Goal: Transaction & Acquisition: Purchase product/service

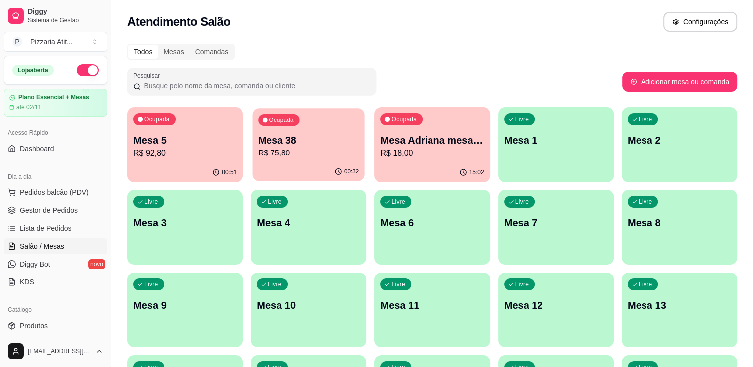
click at [278, 144] on p "Mesa 38" at bounding box center [308, 140] width 100 height 13
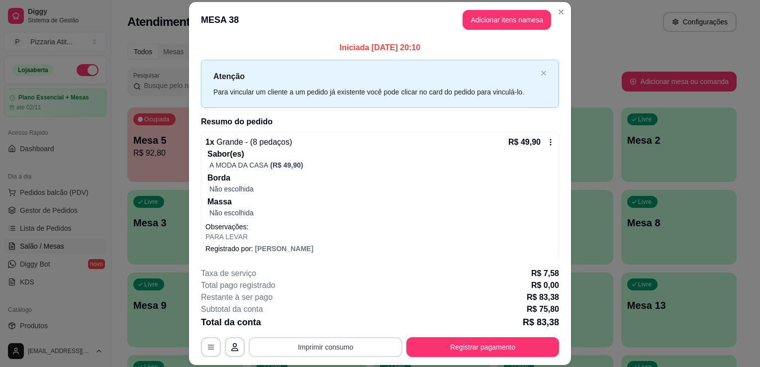
click at [290, 355] on button "Imprimir consumo" at bounding box center [326, 347] width 154 height 20
click at [309, 329] on button "IMPRESSORA" at bounding box center [325, 324] width 70 height 15
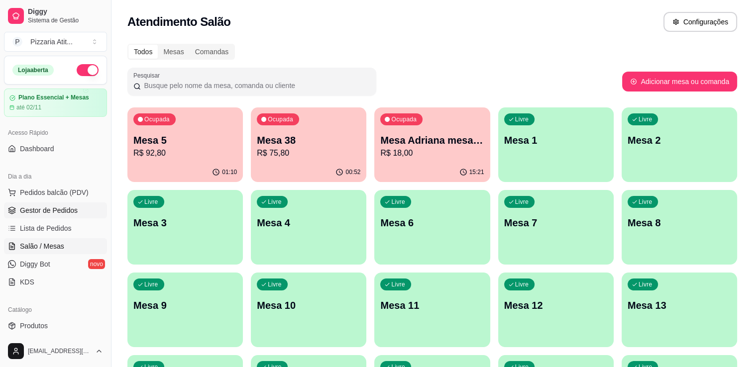
click at [57, 212] on span "Gestor de Pedidos" at bounding box center [49, 210] width 58 height 10
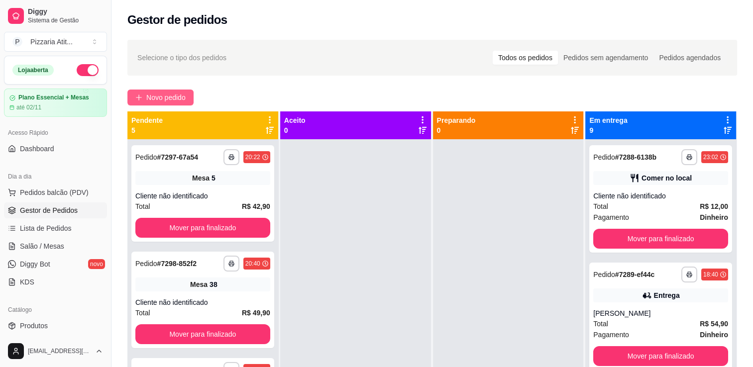
click at [159, 103] on button "Novo pedido" at bounding box center [160, 98] width 66 height 16
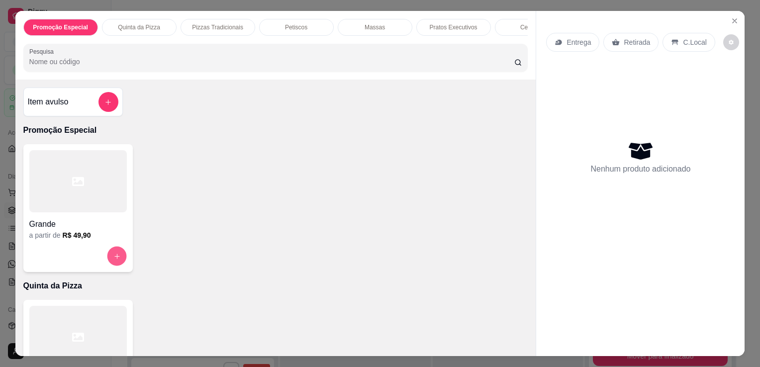
click at [112, 254] on button "increase-product-quantity" at bounding box center [116, 256] width 19 height 19
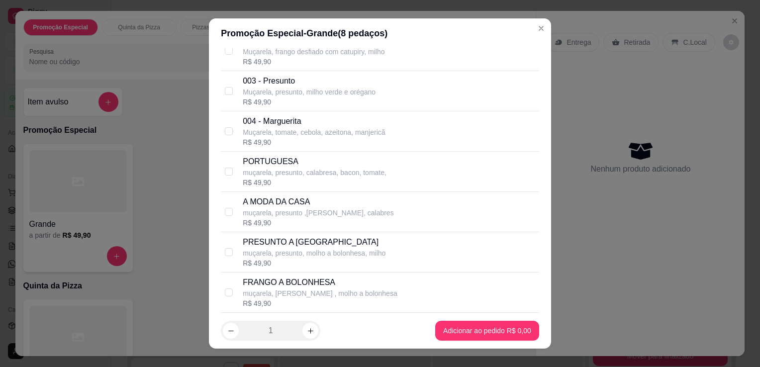
scroll to position [139, 0]
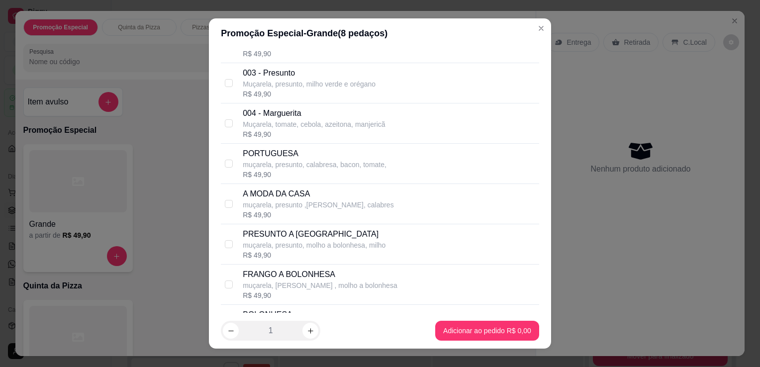
click at [376, 206] on p "muçarela, presunto ,[PERSON_NAME], calabres" at bounding box center [318, 205] width 151 height 10
checkbox input "true"
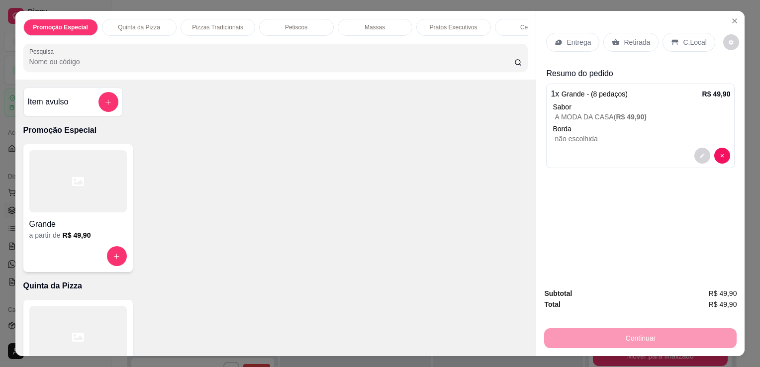
click at [570, 38] on p "Entrega" at bounding box center [579, 42] width 24 height 10
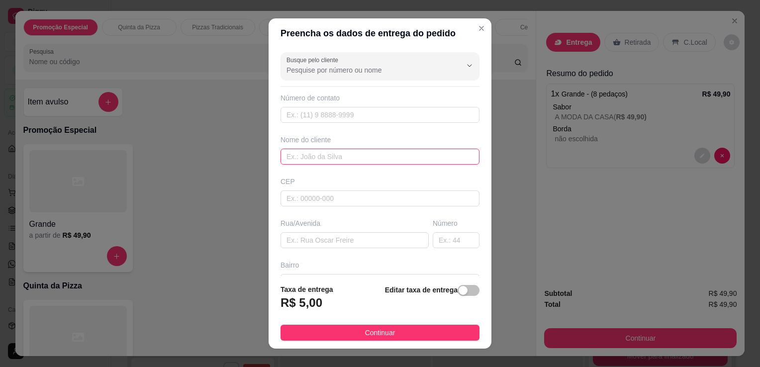
click at [293, 159] on input "text" at bounding box center [380, 157] width 199 height 16
click at [269, 92] on div "Busque pelo cliente Número de contato Nome do cliente CEP Rua/[GEOGRAPHIC_DATA]" at bounding box center [380, 162] width 223 height 228
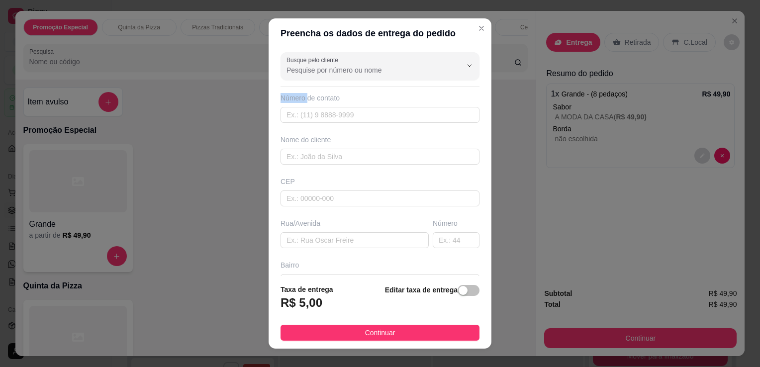
click at [269, 92] on div "Busque pelo cliente Número de contato Nome do cliente CEP Rua/[GEOGRAPHIC_DATA]" at bounding box center [380, 162] width 223 height 228
drag, startPoint x: 266, startPoint y: 92, endPoint x: 281, endPoint y: 89, distance: 14.7
click at [281, 89] on div "Busque pelo cliente Número de contato Nome do cliente CEP Rua/[GEOGRAPHIC_DATA]" at bounding box center [380, 162] width 223 height 228
click at [281, 88] on div "Busque pelo cliente Número de contato Nome do cliente CEP Rua/[GEOGRAPHIC_DATA]" at bounding box center [380, 162] width 223 height 228
click at [275, 76] on div "Busque pelo cliente Número de contato Nome do cliente CEP Rua/[GEOGRAPHIC_DATA]" at bounding box center [380, 162] width 223 height 228
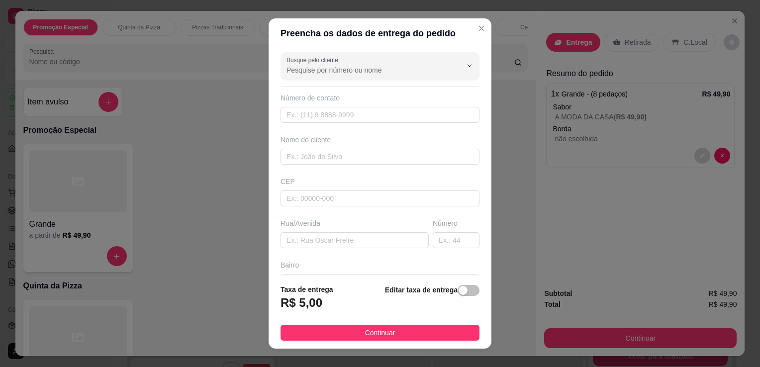
click at [275, 76] on div "Busque pelo cliente Número de contato Nome do cliente CEP Rua/[GEOGRAPHIC_DATA]" at bounding box center [380, 162] width 223 height 228
drag, startPoint x: 275, startPoint y: 76, endPoint x: 270, endPoint y: 57, distance: 19.1
click at [270, 57] on div "Busque pelo cliente Número de contato Nome do cliente CEP Rua/[GEOGRAPHIC_DATA]" at bounding box center [380, 162] width 223 height 228
click at [269, 48] on div "Busque pelo cliente Número de contato Nome do cliente CEP Rua/[GEOGRAPHIC_DATA]" at bounding box center [380, 162] width 223 height 228
click at [277, 24] on header "Preencha os dados de entrega do pedido" at bounding box center [380, 33] width 223 height 30
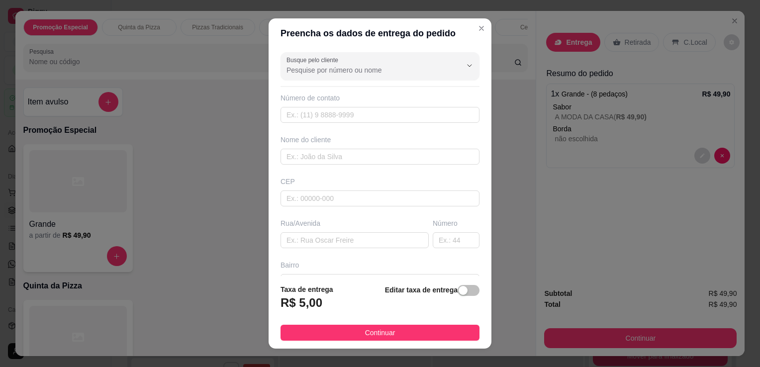
click at [277, 24] on header "Preencha os dados de entrega do pedido" at bounding box center [380, 33] width 223 height 30
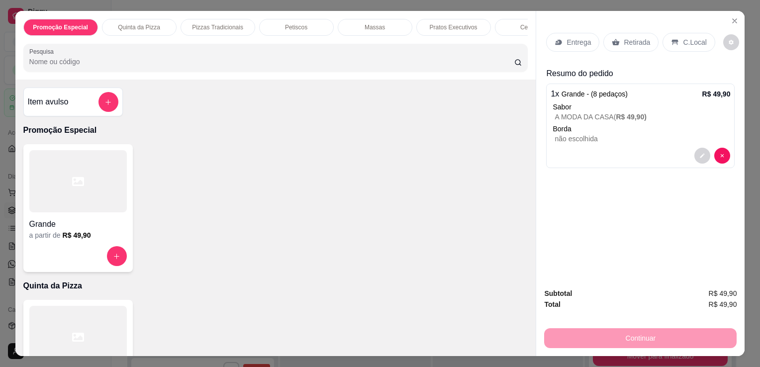
click at [573, 38] on p "Entrega" at bounding box center [579, 42] width 24 height 10
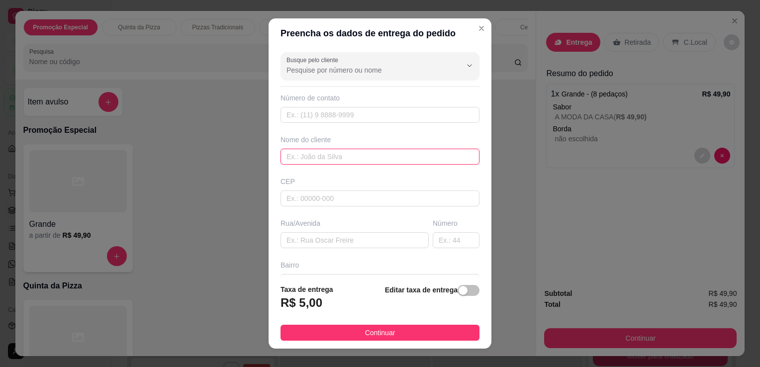
click at [404, 159] on input "text" at bounding box center [380, 157] width 199 height 16
type input "VAGAO"
click at [337, 240] on input "text" at bounding box center [355, 240] width 148 height 16
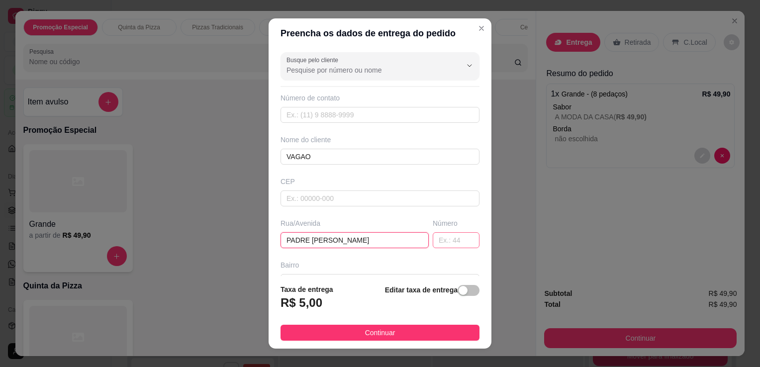
type input "PADRE [PERSON_NAME]"
click at [444, 242] on input "text" at bounding box center [456, 240] width 47 height 16
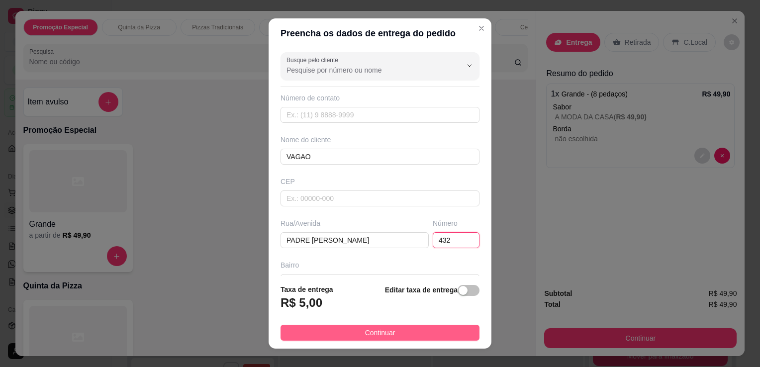
type input "432"
click at [415, 338] on button "Continuar" at bounding box center [380, 333] width 199 height 16
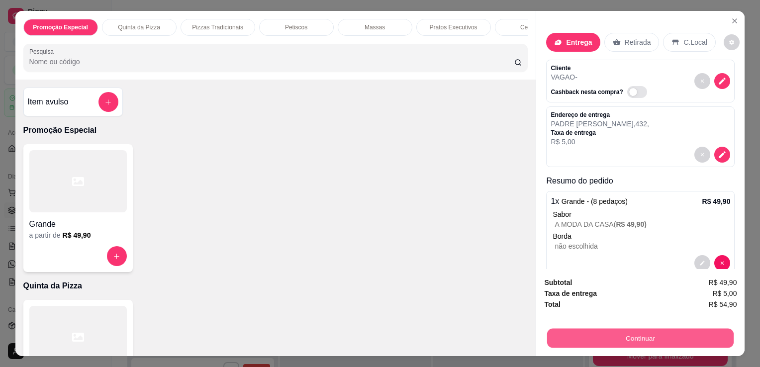
click at [592, 341] on button "Continuar" at bounding box center [640, 337] width 187 height 19
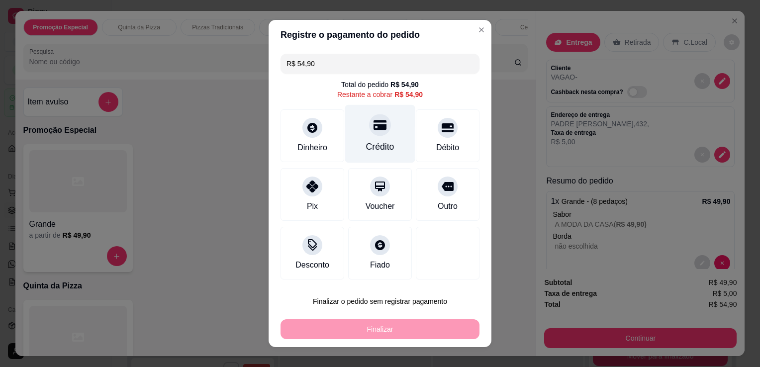
click at [356, 140] on div "Crédito" at bounding box center [380, 134] width 70 height 58
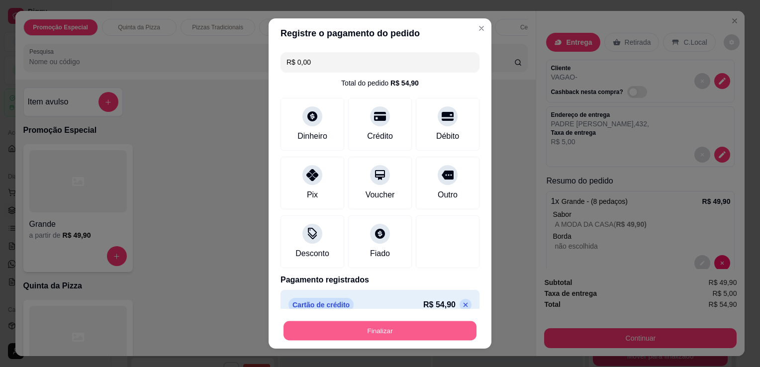
click at [376, 327] on button "Finalizar" at bounding box center [380, 330] width 193 height 19
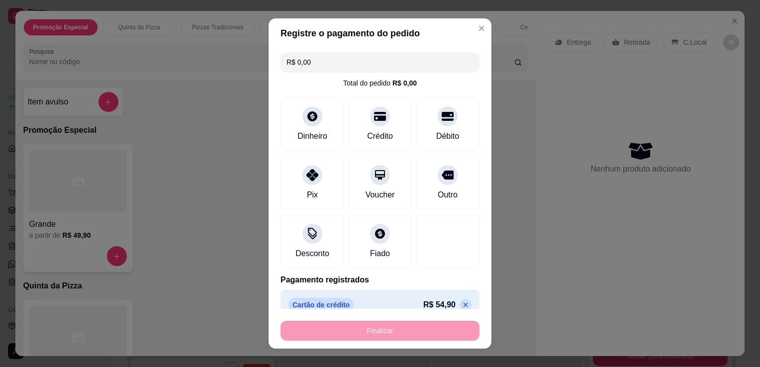
type input "-R$ 54,90"
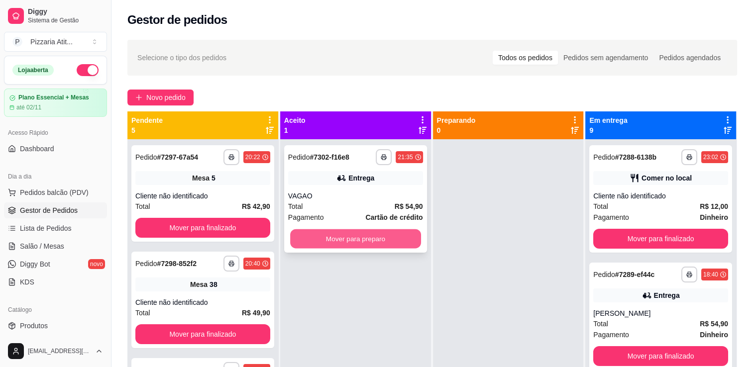
click at [371, 240] on button "Mover para preparo" at bounding box center [355, 238] width 131 height 19
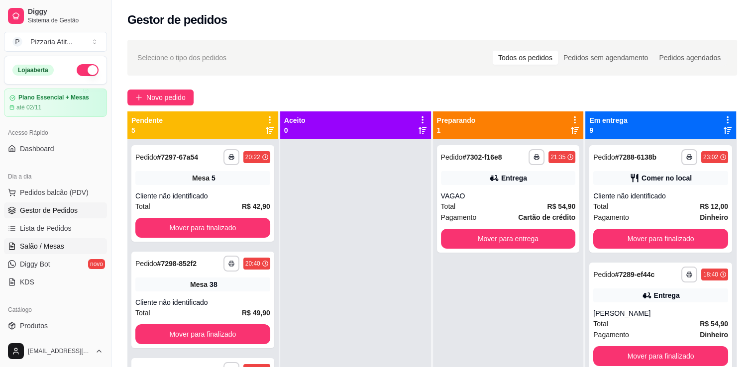
click at [41, 242] on span "Salão / Mesas" at bounding box center [42, 246] width 44 height 10
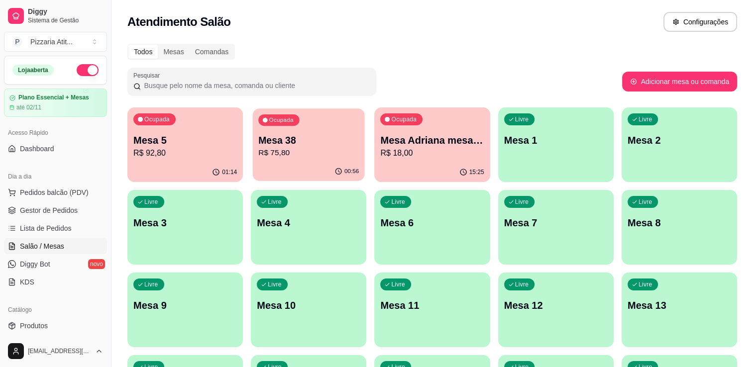
click at [279, 175] on div "00:56" at bounding box center [309, 171] width 112 height 19
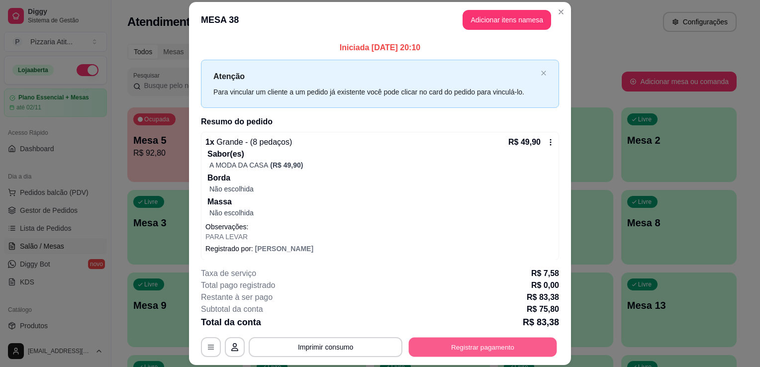
click at [478, 347] on button "Registrar pagamento" at bounding box center [483, 347] width 148 height 19
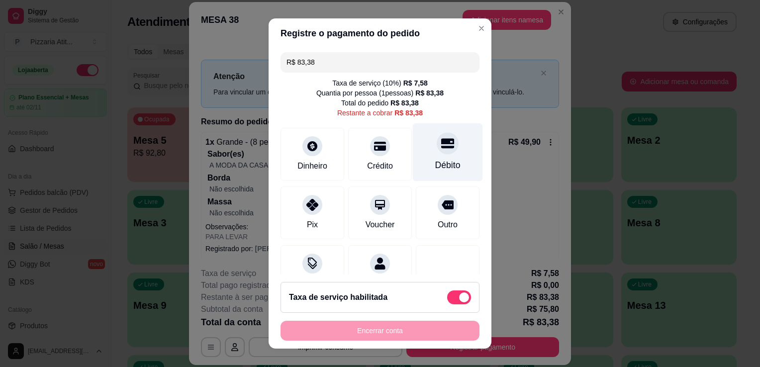
click at [416, 156] on div "Débito" at bounding box center [448, 152] width 70 height 58
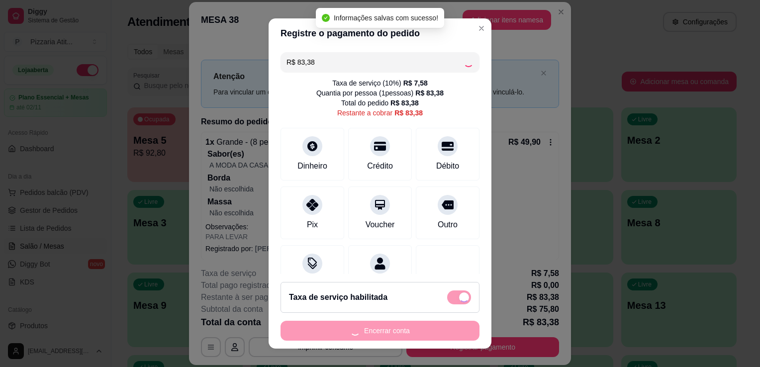
type input "R$ 0,00"
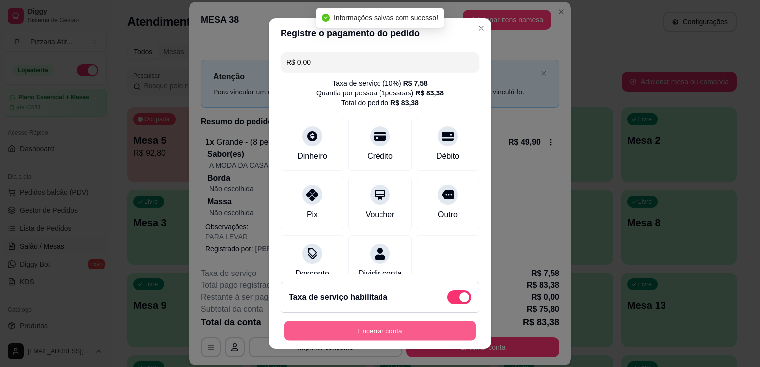
click at [413, 332] on button "Encerrar conta" at bounding box center [380, 330] width 193 height 19
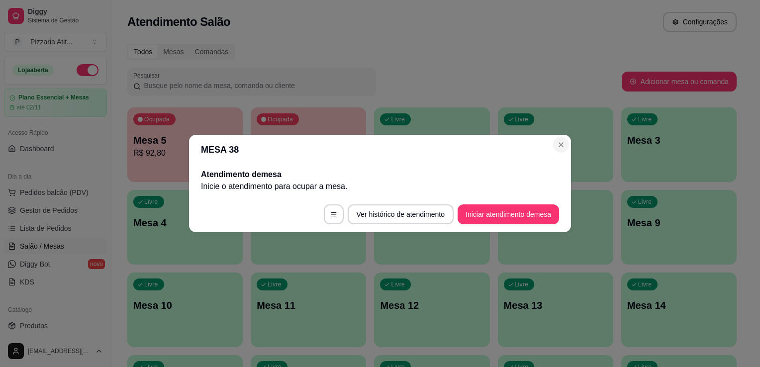
click at [576, 170] on div "MESA 38 Atendimento de mesa Inicie o atendimento para ocupar a mesa . Ver histó…" at bounding box center [380, 183] width 760 height 367
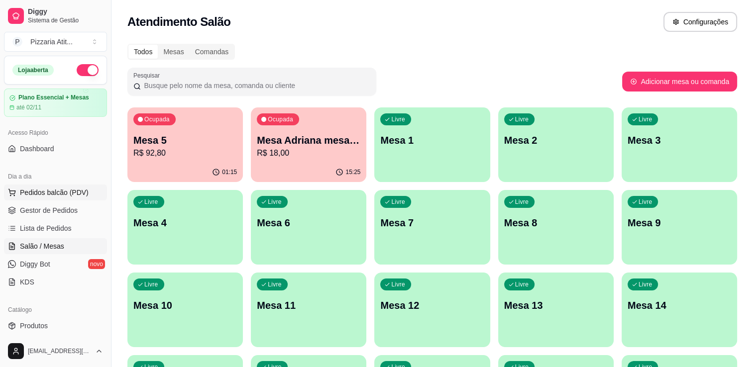
click at [94, 192] on button "Pedidos balcão (PDV)" at bounding box center [55, 193] width 103 height 16
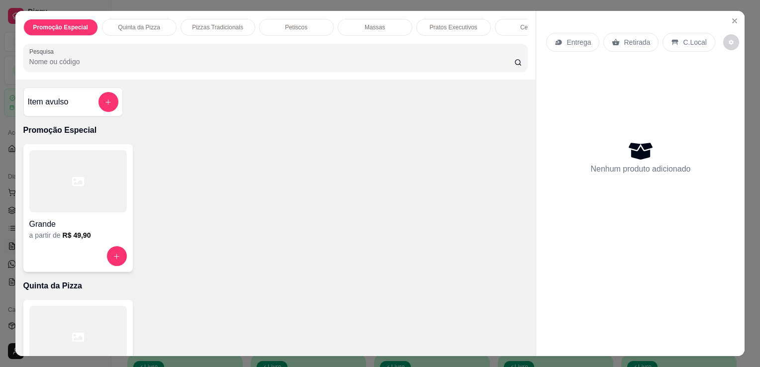
click at [359, 67] on input "Pesquisa" at bounding box center [271, 62] width 485 height 10
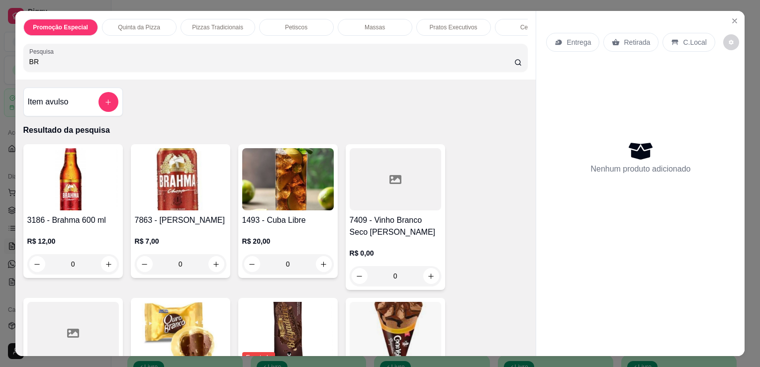
type input "B"
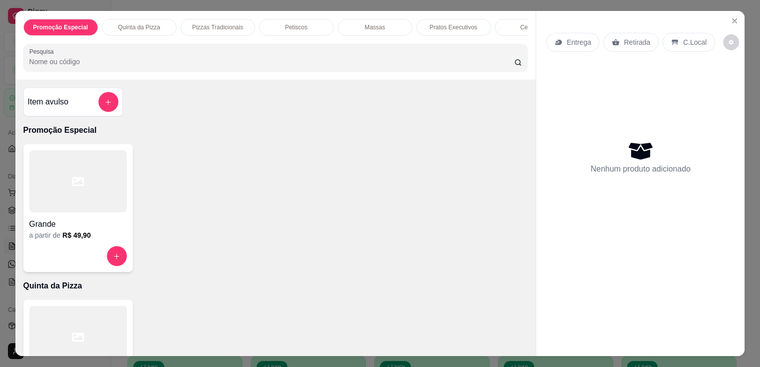
scroll to position [186, 0]
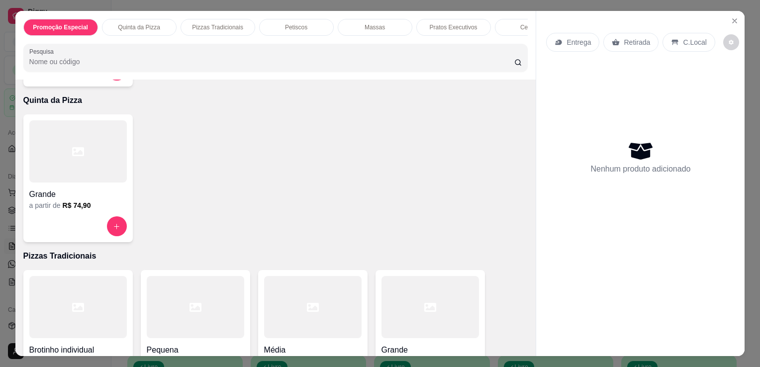
click at [58, 305] on div at bounding box center [77, 307] width 97 height 62
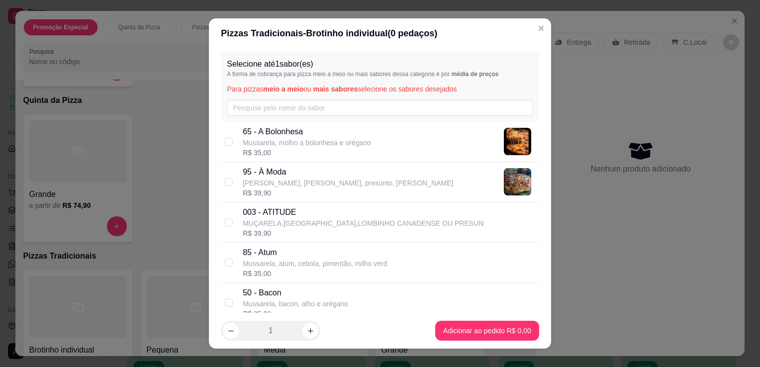
click at [350, 140] on p "Mussarela, molho a bolonhesa e orégano" at bounding box center [307, 143] width 128 height 10
checkbox input "true"
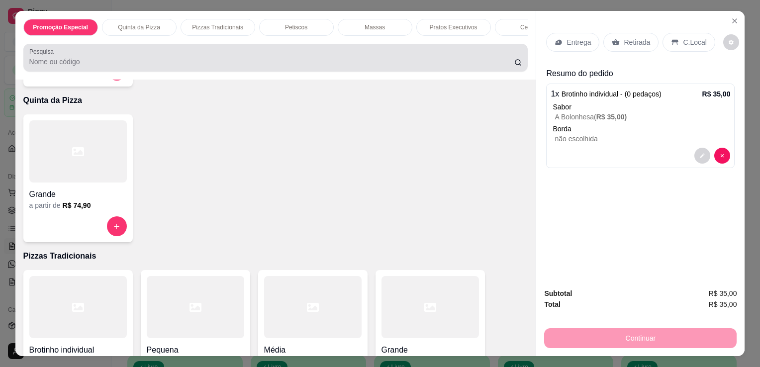
click at [330, 72] on div "Pesquisa" at bounding box center [275, 58] width 505 height 28
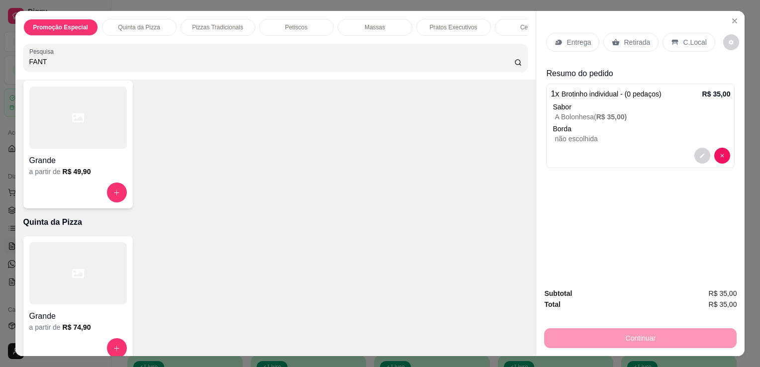
scroll to position [348, 0]
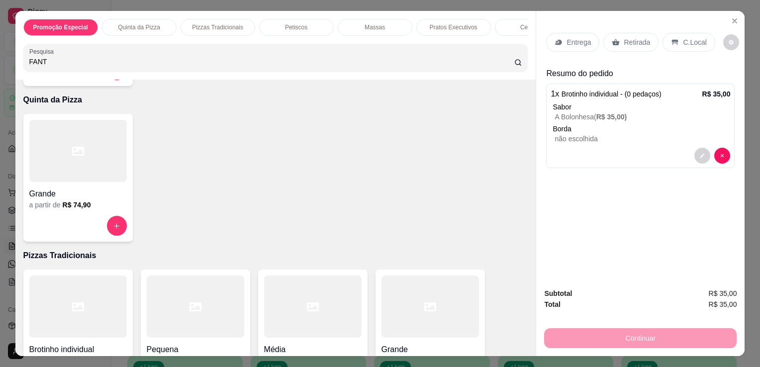
type input "FANT"
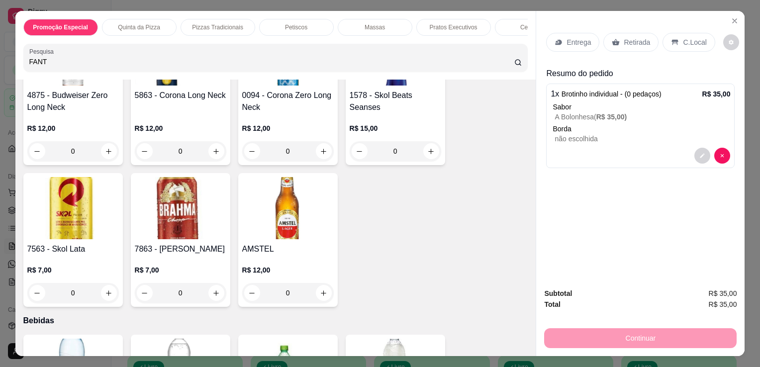
scroll to position [2594, 0]
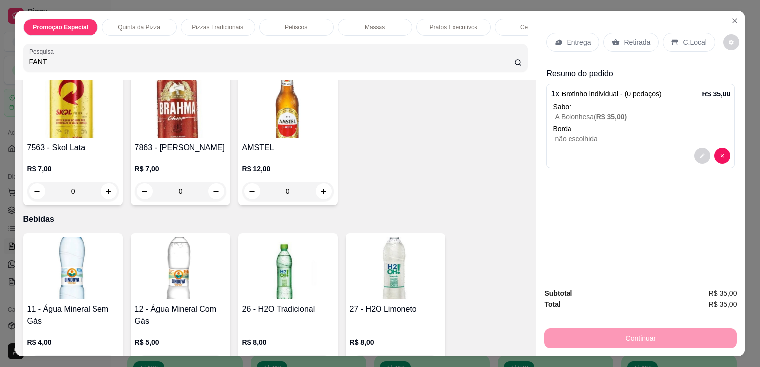
click at [549, 180] on div "Entrega Retirada C.Local Resumo do pedido 1 x Brotinho individual - (0 pedaços)…" at bounding box center [640, 145] width 208 height 269
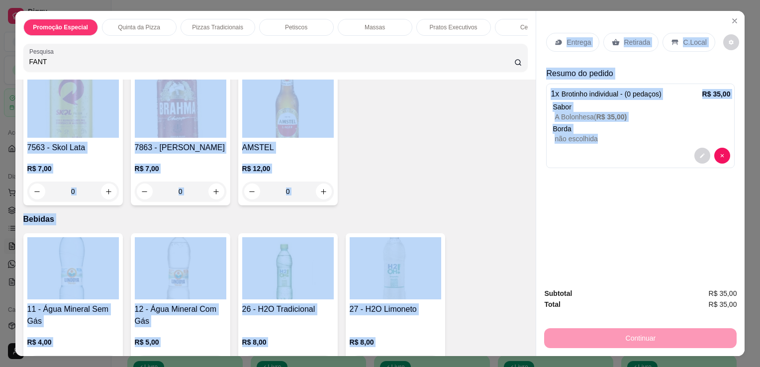
drag, startPoint x: 533, startPoint y: 173, endPoint x: 527, endPoint y: 178, distance: 7.4
click at [527, 178] on div "Promoção Especial Quinta da Pizza Pizzas Tradicionais Petiscos Massas Pratos Ex…" at bounding box center [380, 183] width 730 height 345
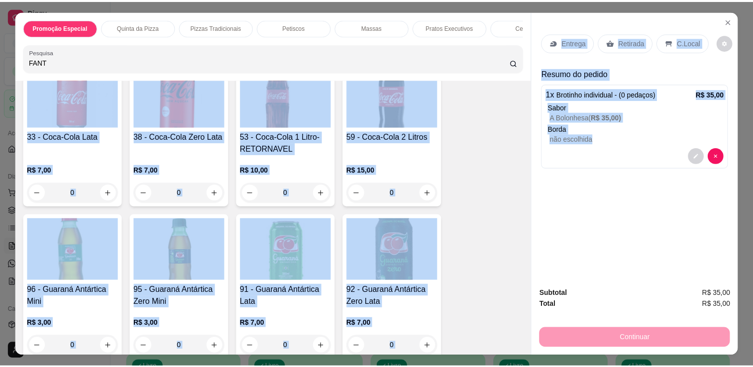
scroll to position [3074, 0]
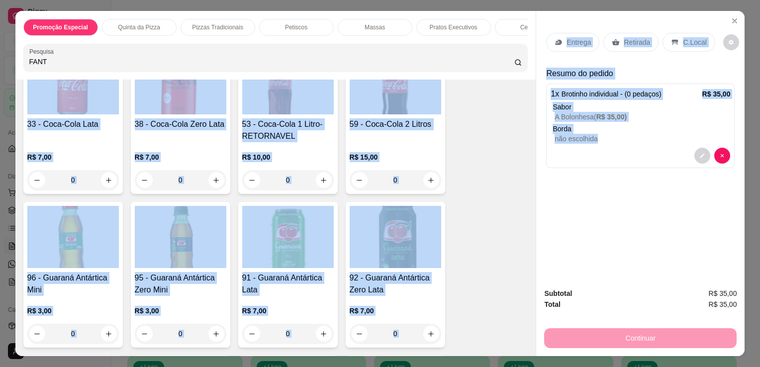
click at [291, 238] on img at bounding box center [288, 237] width 92 height 62
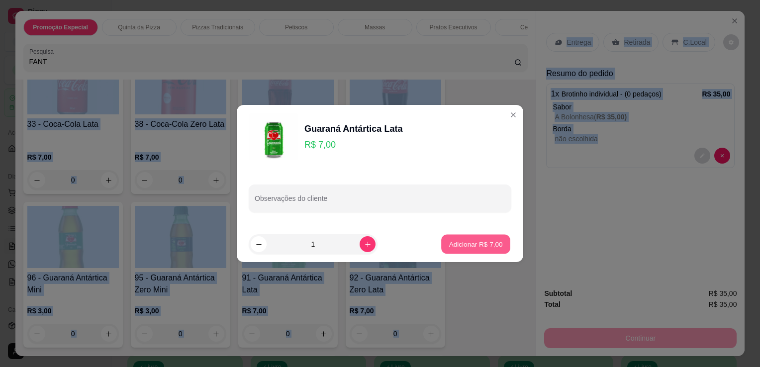
click at [471, 250] on button "Adicionar R$ 7,00" at bounding box center [475, 244] width 69 height 19
type input "1"
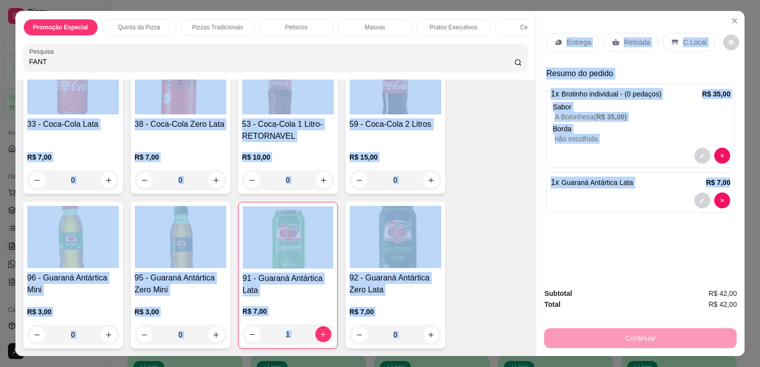
click at [683, 42] on p "C.Local" at bounding box center [694, 42] width 23 height 10
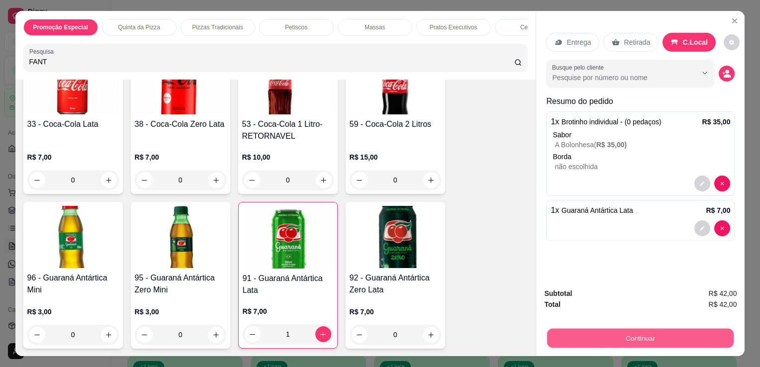
click at [645, 333] on button "Continuar" at bounding box center [640, 337] width 187 height 19
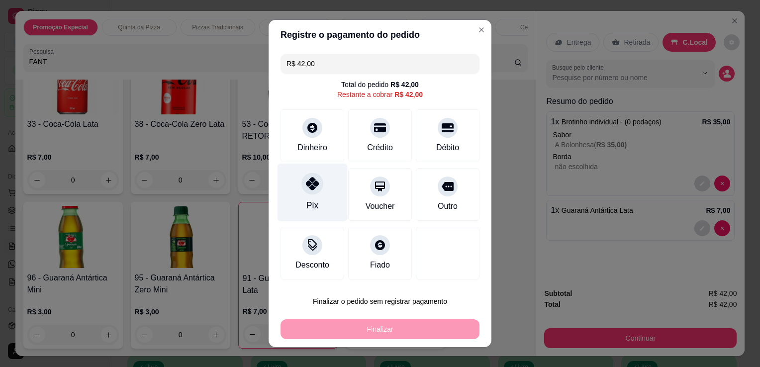
click at [296, 204] on div "Pix" at bounding box center [313, 193] width 70 height 58
type input "R$ 0,00"
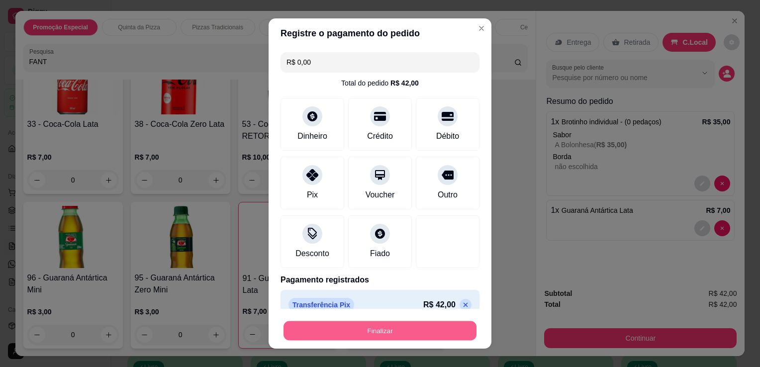
click at [364, 329] on button "Finalizar" at bounding box center [380, 330] width 193 height 19
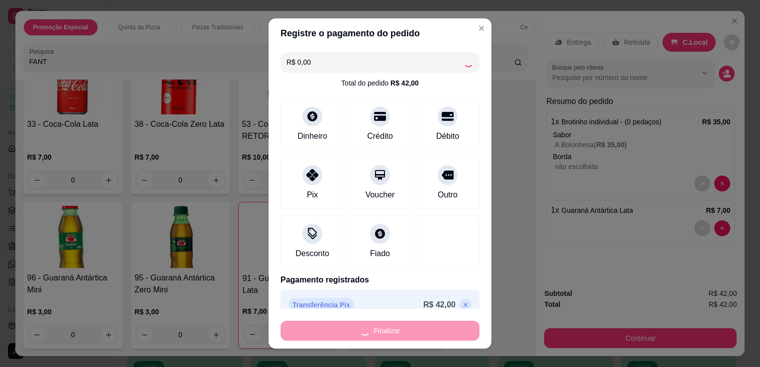
type input "0"
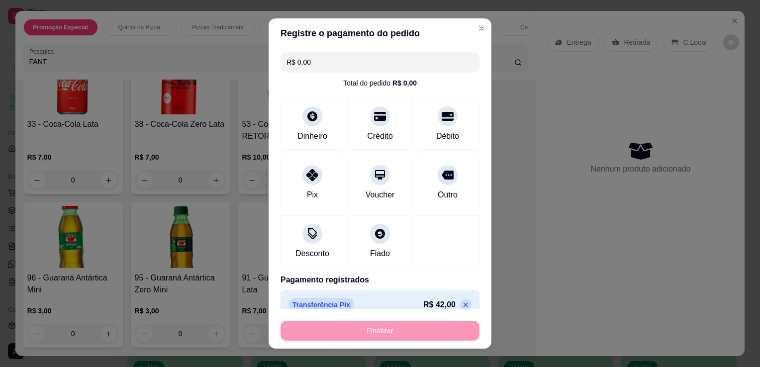
type input "-R$ 42,00"
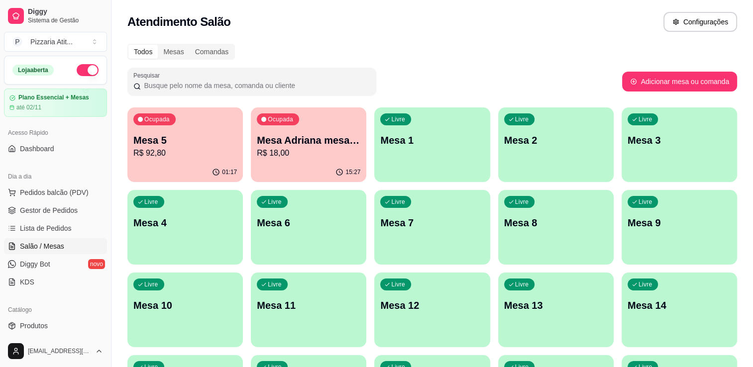
click at [152, 160] on div "Ocupada Mesa 5 R$ 92,80" at bounding box center [184, 134] width 115 height 55
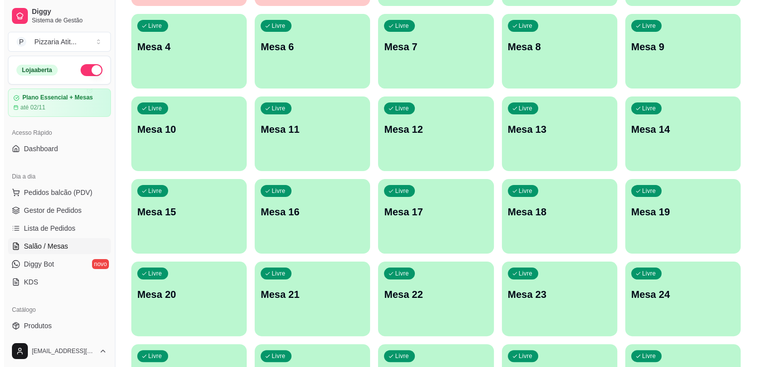
scroll to position [169, 0]
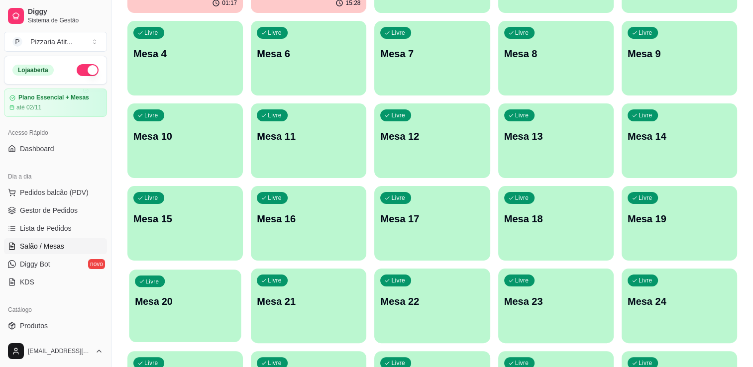
click at [175, 333] on div "button" at bounding box center [185, 335] width 112 height 11
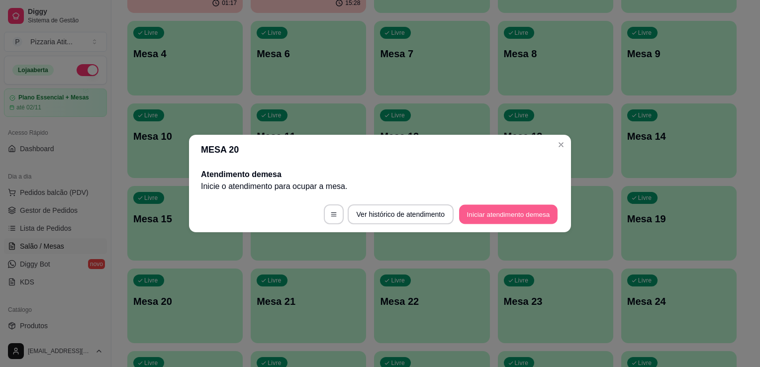
click at [487, 216] on button "Iniciar atendimento de mesa" at bounding box center [508, 214] width 98 height 19
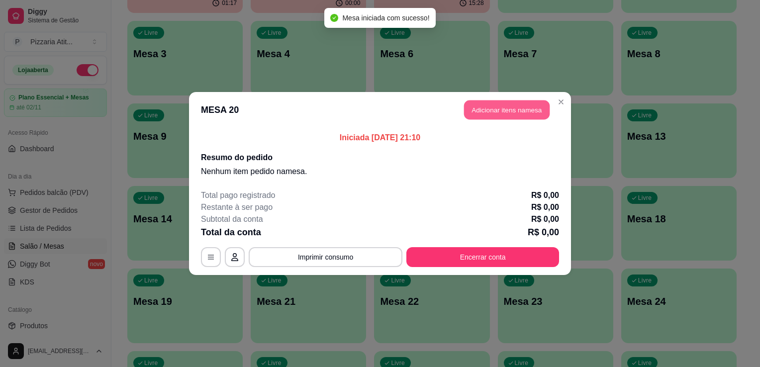
click at [472, 108] on button "Adicionar itens na mesa" at bounding box center [507, 109] width 86 height 19
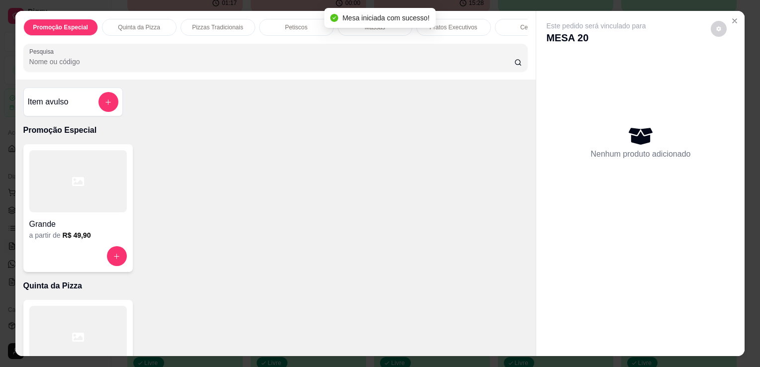
click at [420, 78] on div "Promoção Especial Quinta da Pizza Pizzas Tradicionais Petiscos Massas Pratos Ex…" at bounding box center [275, 45] width 521 height 69
click at [413, 67] on input "Pesquisa" at bounding box center [271, 62] width 485 height 10
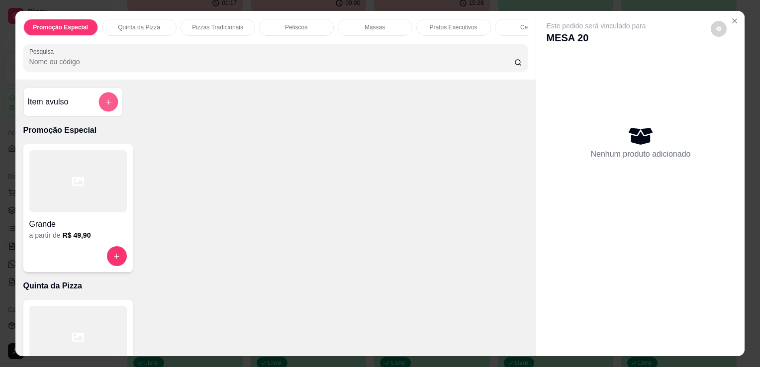
click at [104, 102] on icon "add-separate-item" at bounding box center [107, 101] width 7 height 7
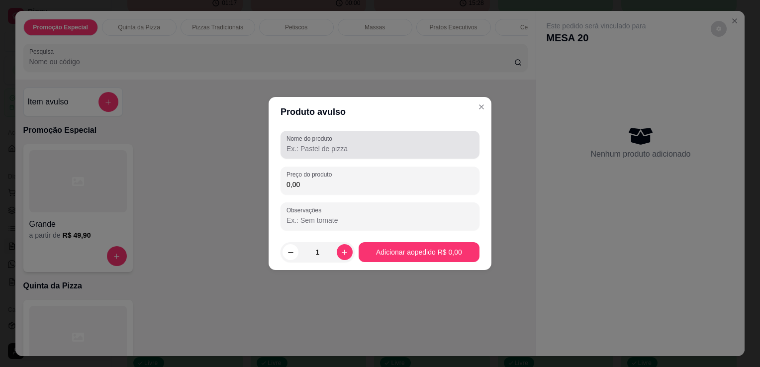
click at [319, 140] on label "Nome do produto" at bounding box center [311, 138] width 49 height 8
click at [319, 144] on input "Nome do produto" at bounding box center [380, 149] width 187 height 10
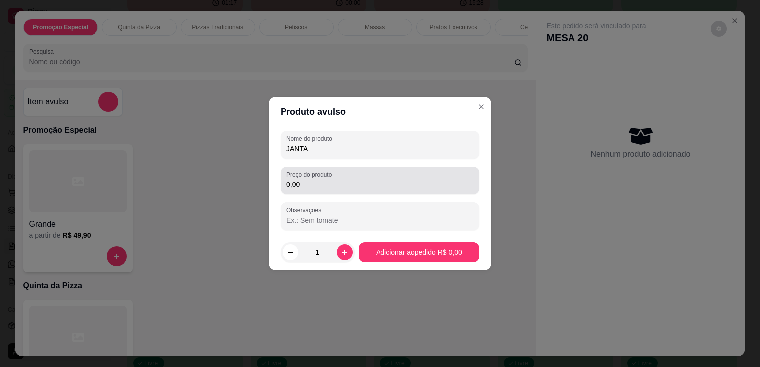
type input "JANTA"
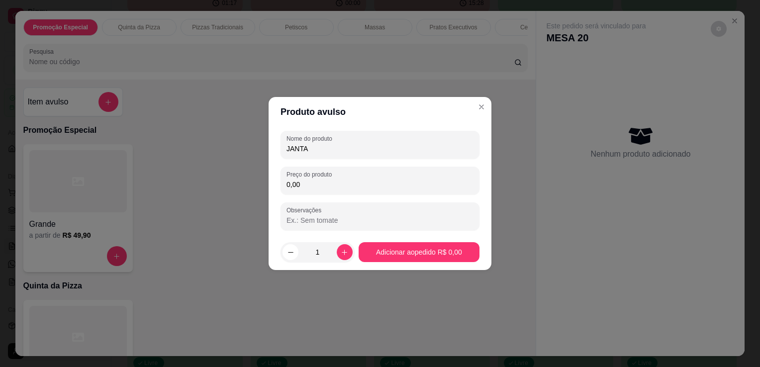
click at [307, 184] on input "0,00" at bounding box center [380, 185] width 187 height 10
type input "120,00"
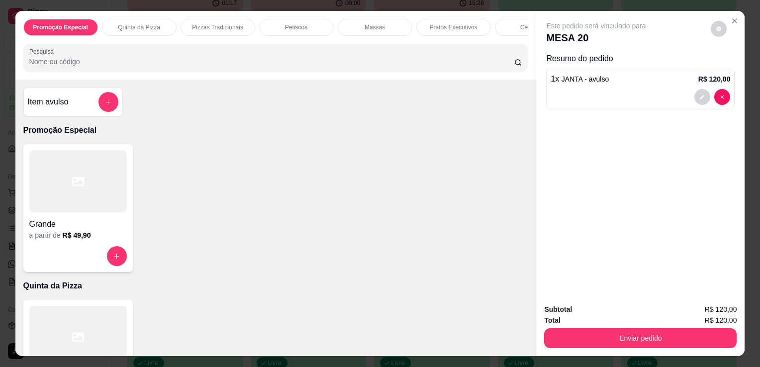
click at [423, 67] on input "Pesquisa" at bounding box center [271, 62] width 485 height 10
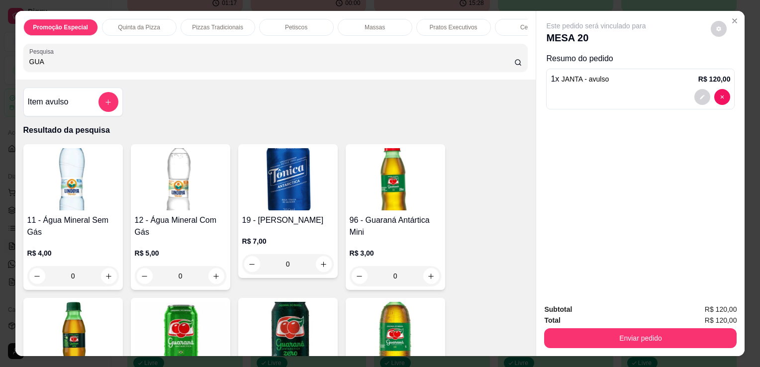
type input "GUA"
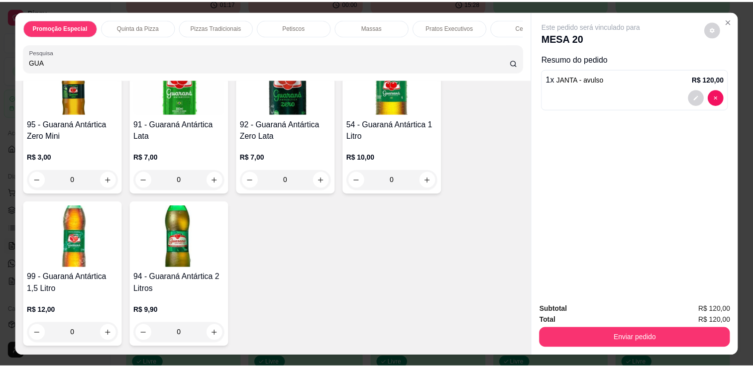
scroll to position [316, 0]
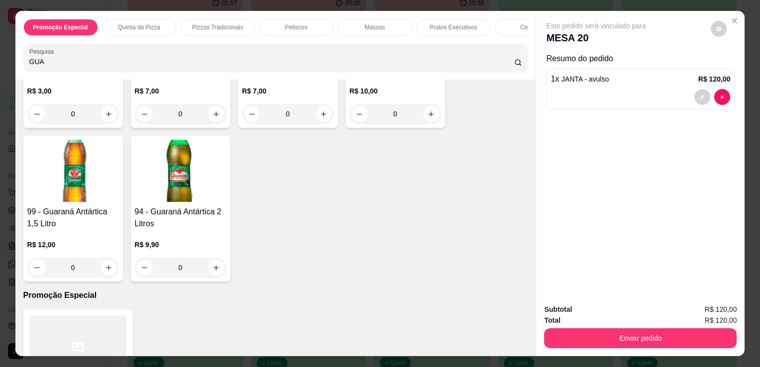
click at [90, 186] on img at bounding box center [73, 171] width 92 height 62
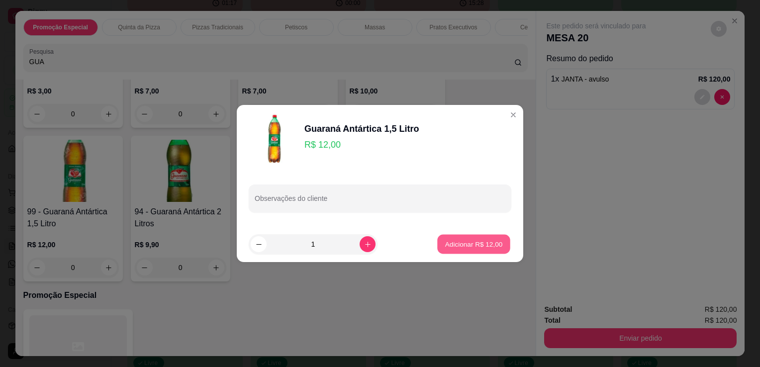
click at [467, 249] on p "Adicionar R$ 12,00" at bounding box center [474, 243] width 58 height 9
type input "1"
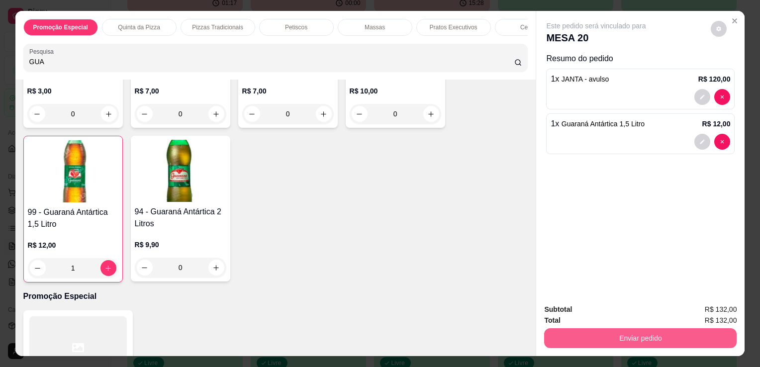
click at [696, 333] on button "Enviar pedido" at bounding box center [640, 338] width 193 height 20
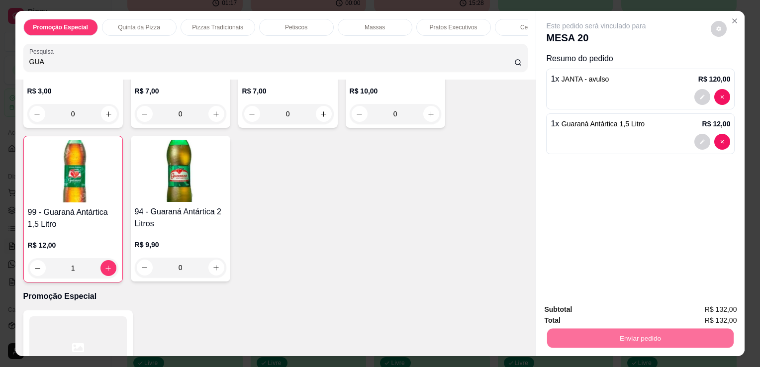
click at [723, 303] on button "Enviar pedido" at bounding box center [710, 310] width 55 height 18
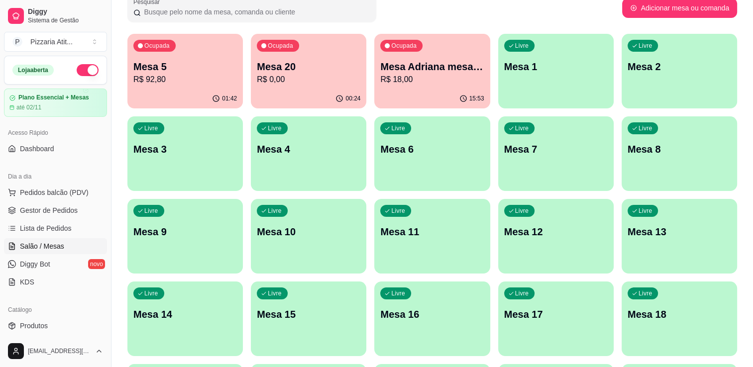
scroll to position [51, 0]
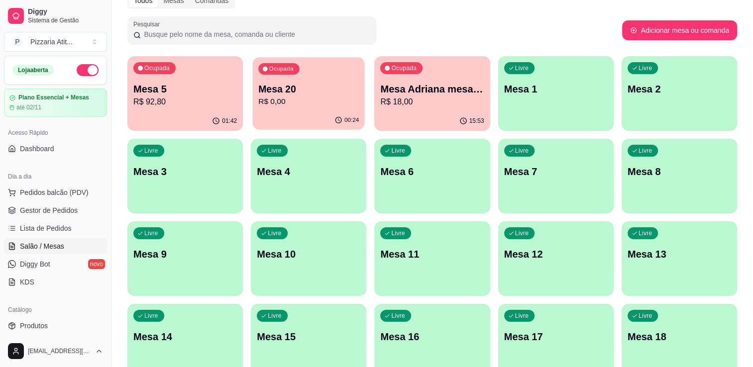
click at [348, 89] on p "Mesa 20" at bounding box center [308, 89] width 100 height 13
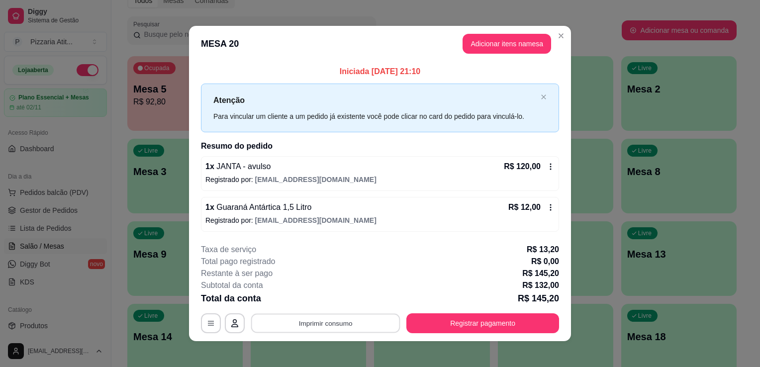
click at [328, 318] on button "Imprimir consumo" at bounding box center [325, 322] width 149 height 19
click at [338, 291] on div "Escolha a impressora IMPRESSORA" at bounding box center [325, 293] width 82 height 34
click at [336, 297] on button "IMPRESSORA" at bounding box center [325, 299] width 70 height 15
click at [450, 317] on button "Registrar pagamento" at bounding box center [483, 322] width 148 height 19
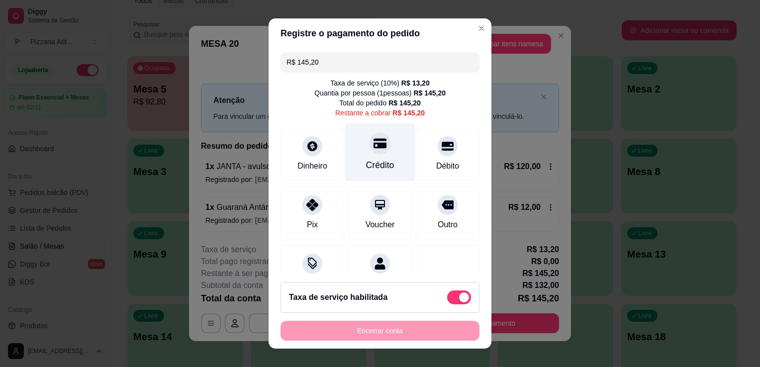
click at [368, 160] on div "Crédito" at bounding box center [380, 165] width 28 height 13
type input "R$ 0,00"
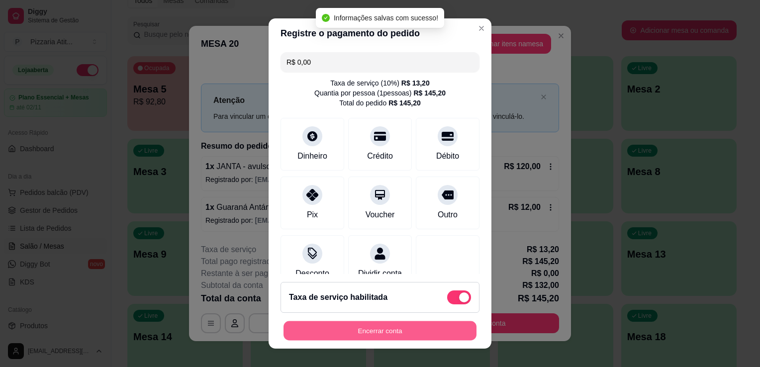
click at [375, 338] on button "Encerrar conta" at bounding box center [380, 330] width 193 height 19
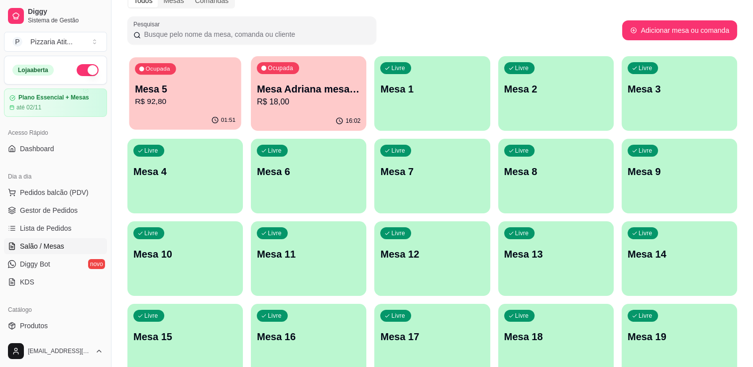
click at [201, 94] on p "Mesa 5" at bounding box center [185, 89] width 100 height 13
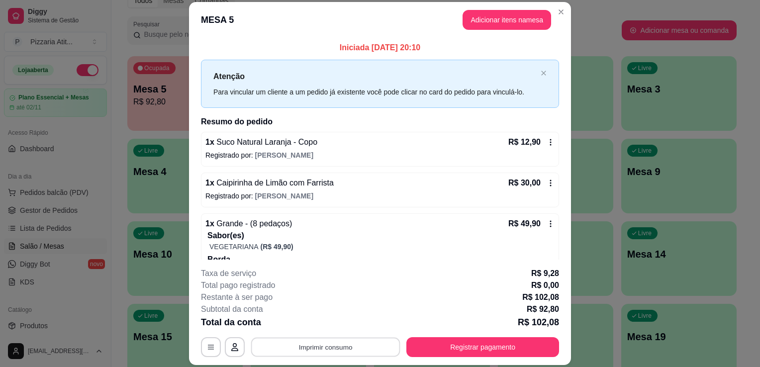
click at [309, 343] on button "Imprimir consumo" at bounding box center [325, 347] width 149 height 19
click at [309, 319] on button "IMPRESSORA" at bounding box center [325, 324] width 70 height 15
click at [561, 14] on icon "Close" at bounding box center [561, 12] width 8 height 8
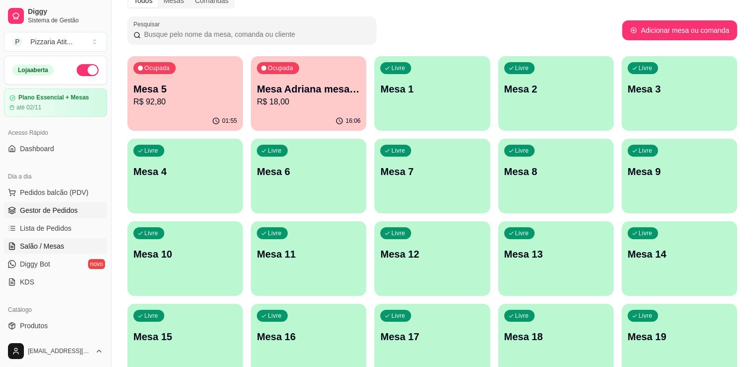
click at [66, 209] on span "Gestor de Pedidos" at bounding box center [49, 210] width 58 height 10
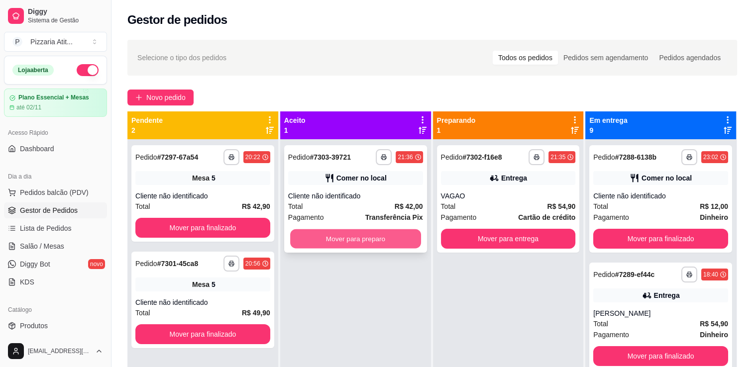
click at [367, 242] on button "Mover para preparo" at bounding box center [355, 238] width 131 height 19
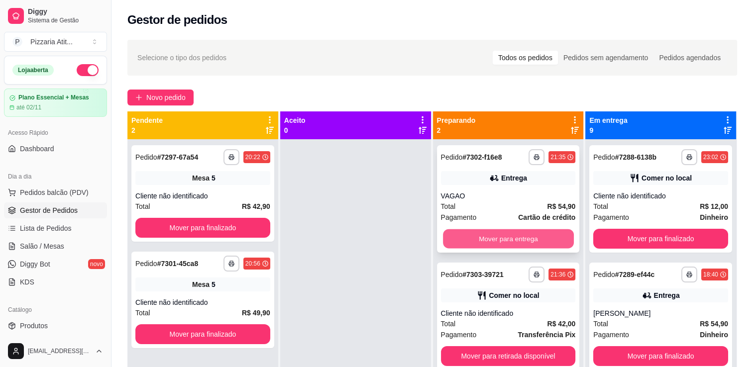
click at [522, 242] on button "Mover para entrega" at bounding box center [508, 238] width 131 height 19
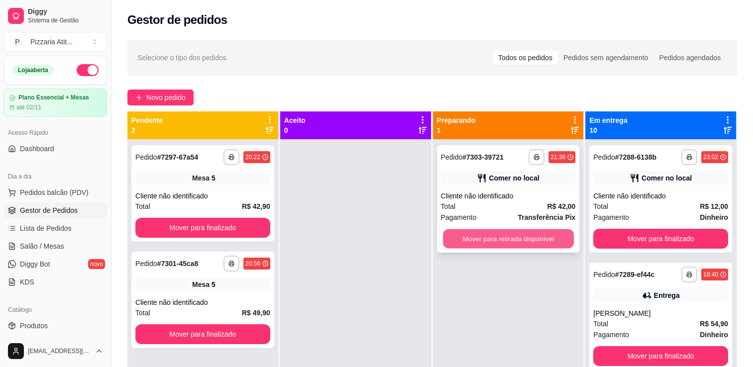
click at [518, 235] on button "Mover para retirada disponível" at bounding box center [508, 238] width 131 height 19
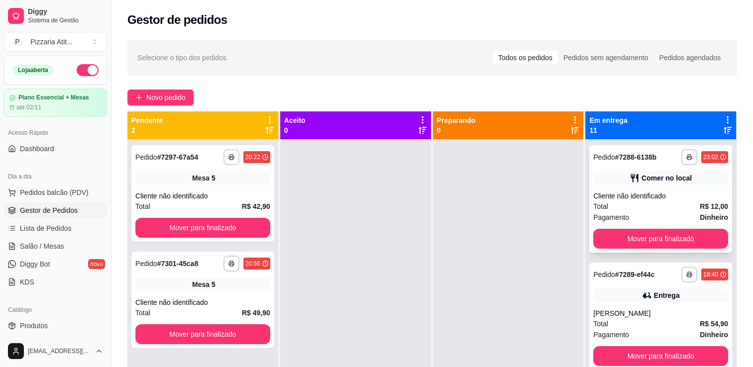
click at [655, 212] on div "Pagamento Dinheiro" at bounding box center [660, 217] width 135 height 11
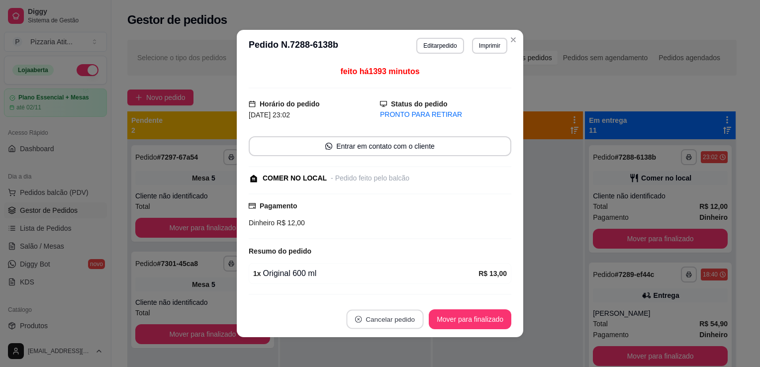
click at [401, 322] on button "Cancelar pedido" at bounding box center [385, 319] width 77 height 19
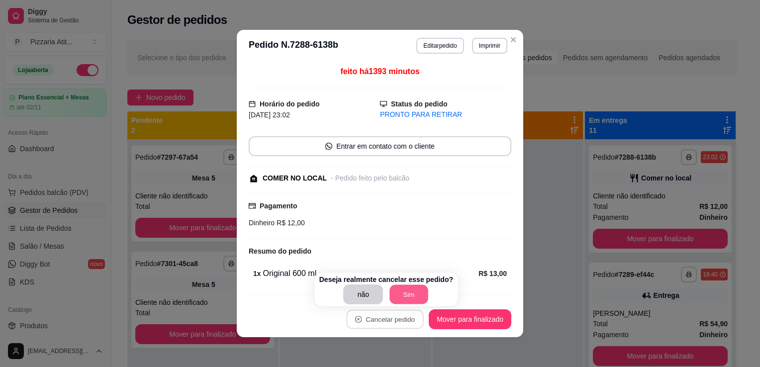
click at [407, 288] on button "Sim" at bounding box center [409, 294] width 39 height 19
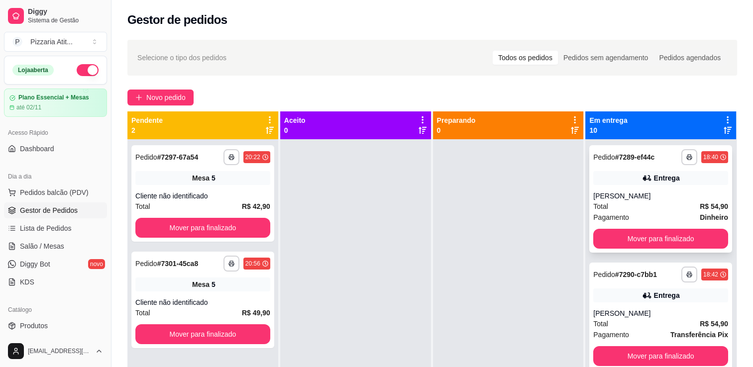
click at [619, 206] on div "Total R$ 54,90" at bounding box center [660, 206] width 135 height 11
click at [667, 237] on button "Mover para finalizado" at bounding box center [660, 238] width 131 height 19
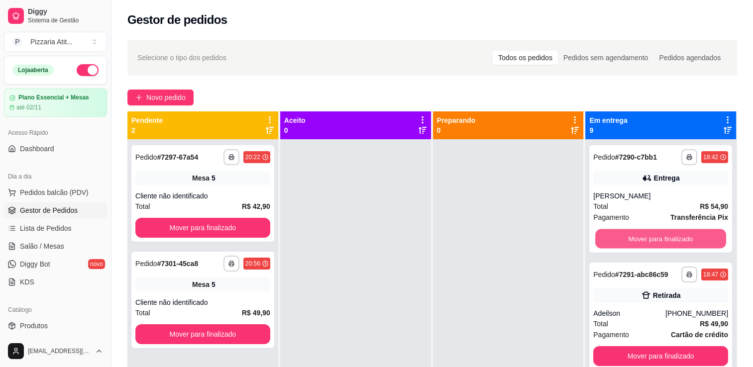
click at [667, 237] on button "Mover para finalizado" at bounding box center [660, 238] width 131 height 19
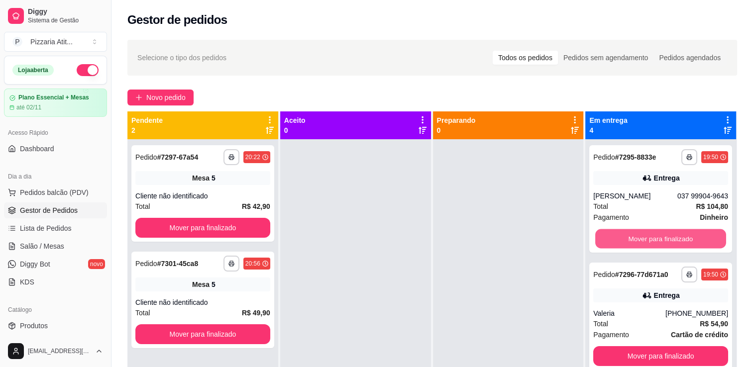
click at [667, 237] on button "Mover para finalizado" at bounding box center [660, 238] width 131 height 19
click at [667, 237] on button "Mover para finalizado" at bounding box center [660, 239] width 135 height 20
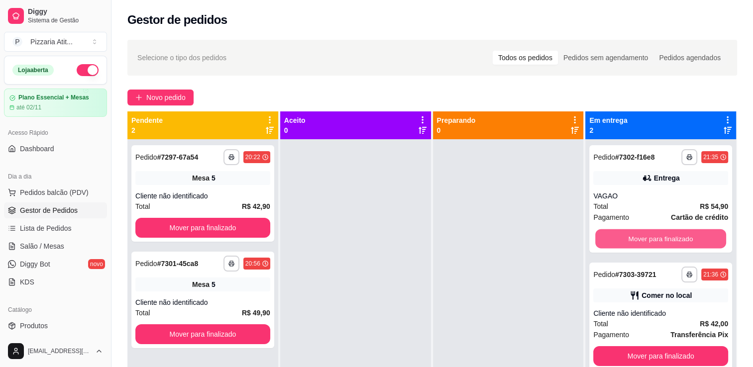
click at [667, 237] on button "Mover para finalizado" at bounding box center [660, 238] width 131 height 19
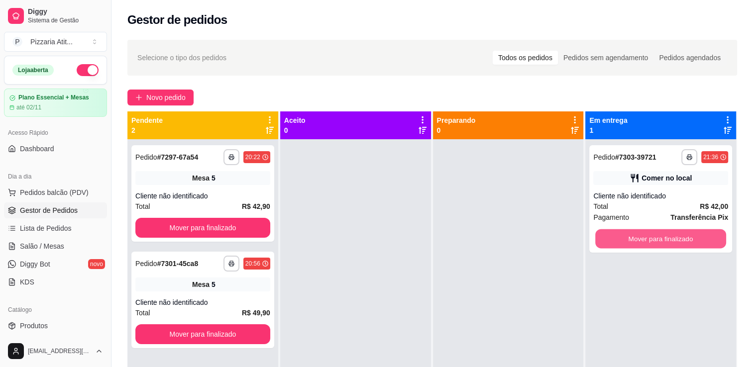
click at [667, 237] on button "Mover para finalizado" at bounding box center [660, 238] width 131 height 19
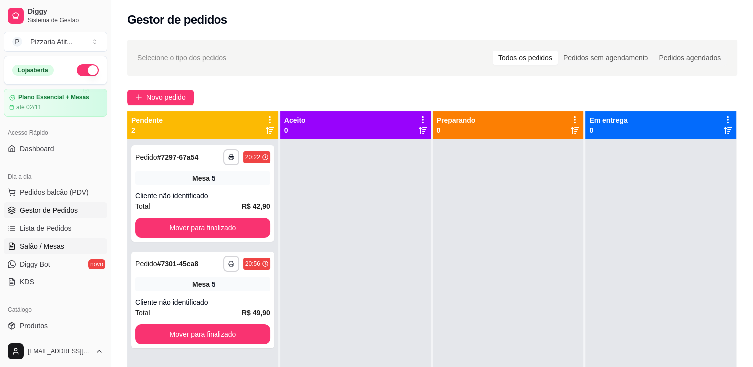
click at [78, 242] on link "Salão / Mesas" at bounding box center [55, 246] width 103 height 16
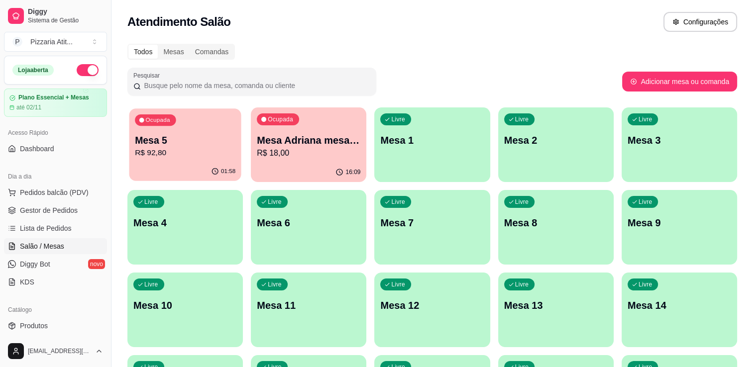
click at [201, 150] on p "R$ 92,80" at bounding box center [185, 152] width 100 height 11
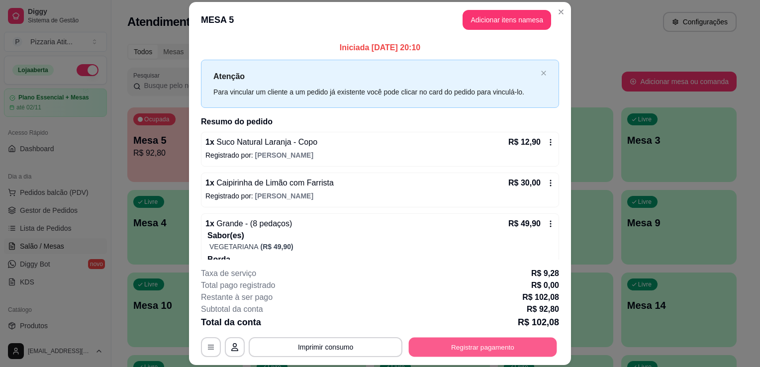
click at [476, 351] on button "Registrar pagamento" at bounding box center [483, 347] width 148 height 19
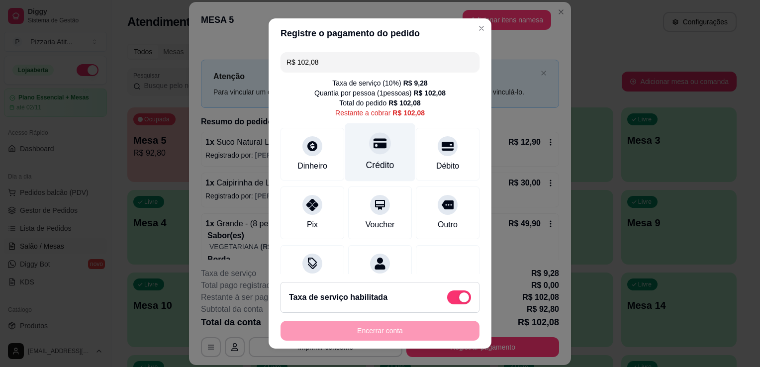
click at [366, 160] on div "Crédito" at bounding box center [380, 165] width 28 height 13
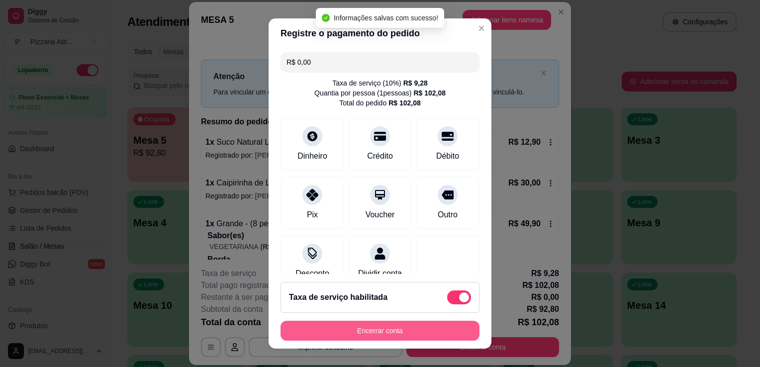
type input "R$ 0,00"
click at [396, 327] on button "Encerrar conta" at bounding box center [380, 330] width 193 height 19
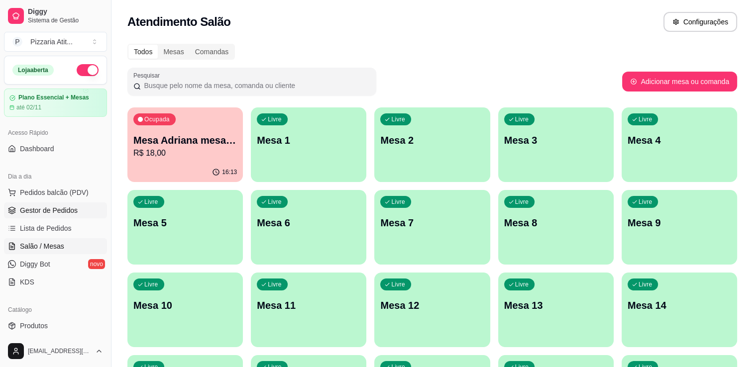
click at [74, 206] on span "Gestor de Pedidos" at bounding box center [49, 210] width 58 height 10
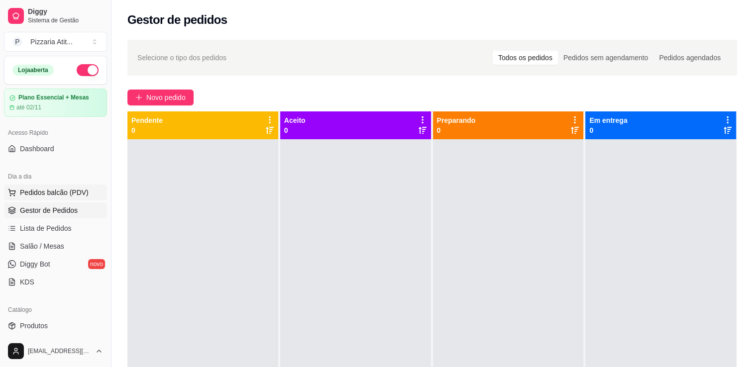
click at [61, 191] on span "Pedidos balcão (PDV)" at bounding box center [54, 193] width 69 height 10
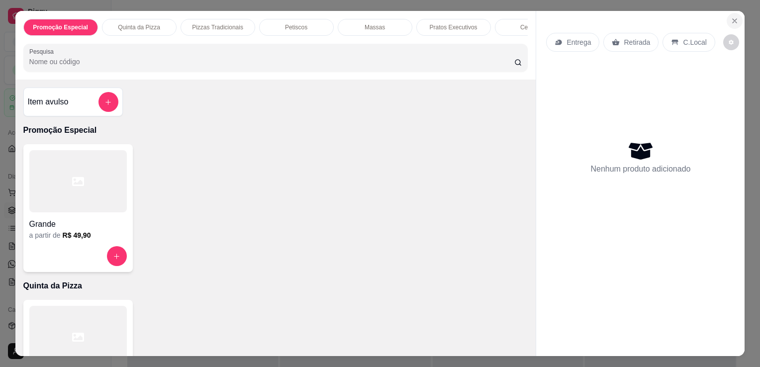
click at [731, 20] on icon "Close" at bounding box center [735, 21] width 8 height 8
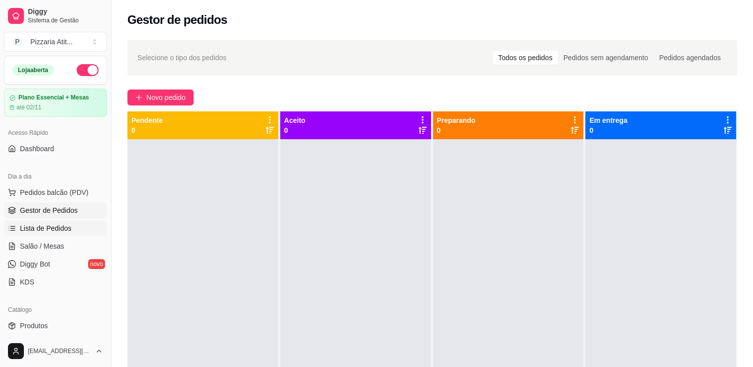
click at [66, 226] on span "Lista de Pedidos" at bounding box center [46, 228] width 52 height 10
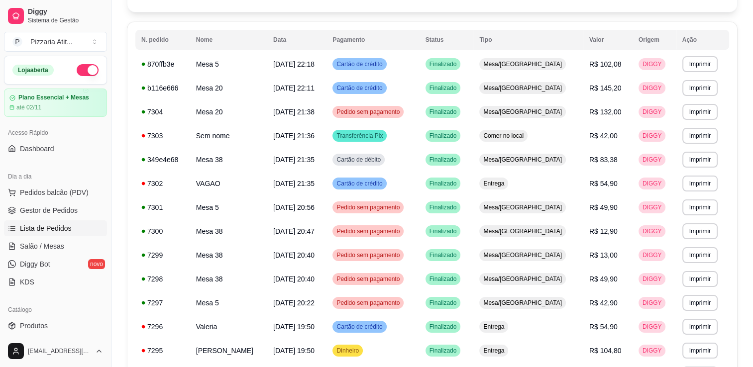
scroll to position [101, 0]
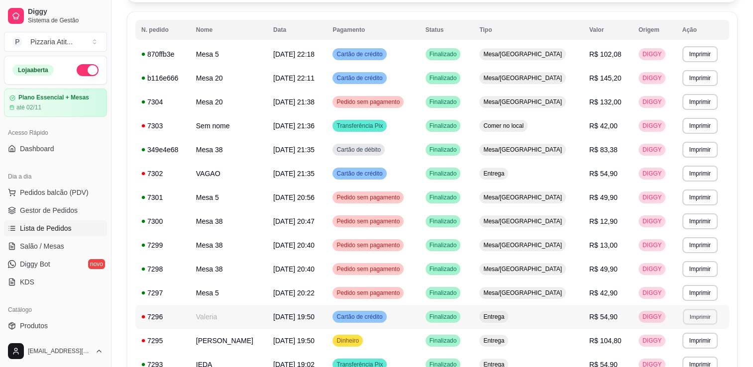
click at [686, 309] on button "Imprimir" at bounding box center [699, 316] width 34 height 15
click at [697, 352] on button "IMPRESSORA" at bounding box center [677, 352] width 72 height 16
click at [60, 247] on span "Salão / Mesas" at bounding box center [42, 246] width 44 height 10
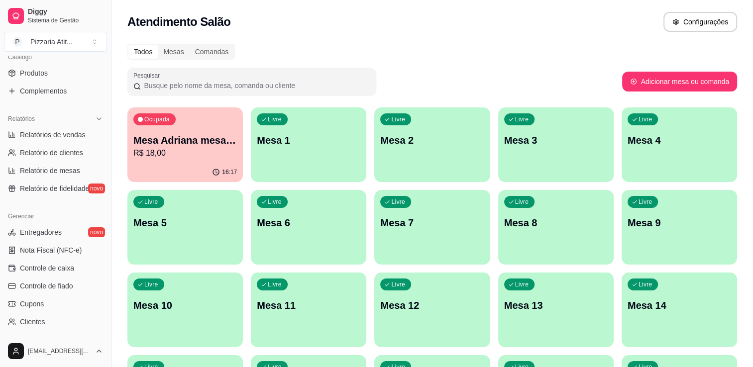
scroll to position [341, 0]
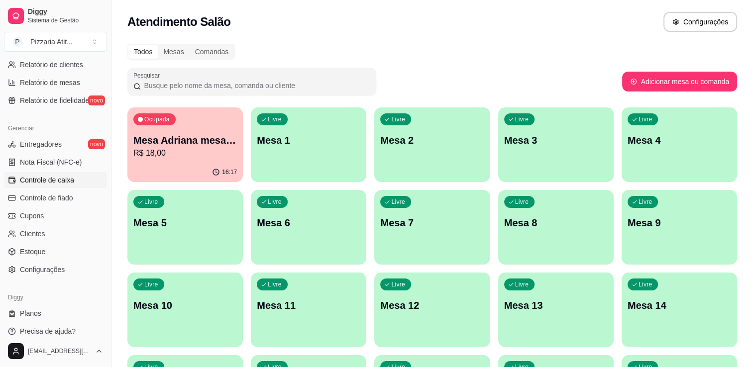
click at [70, 178] on span "Controle de caixa" at bounding box center [47, 180] width 54 height 10
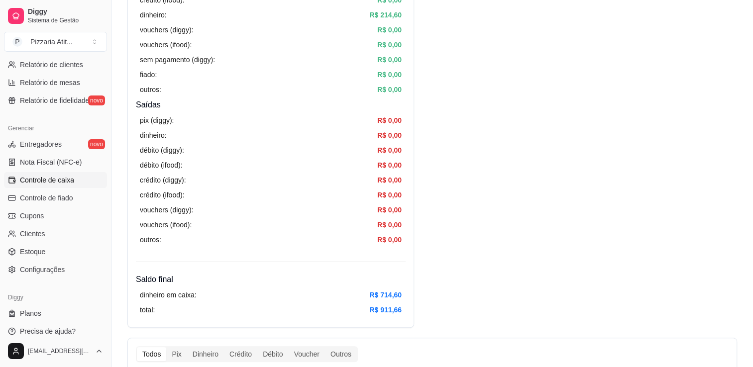
scroll to position [313, 0]
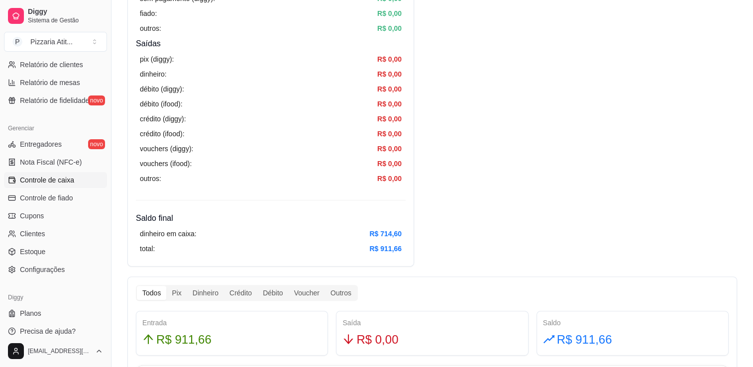
click at [106, 59] on div "Diggy Sistema de Gestão P Pizzaria Atit ... Loja aberta Plano Essencial + Mesas…" at bounding box center [55, 183] width 111 height 367
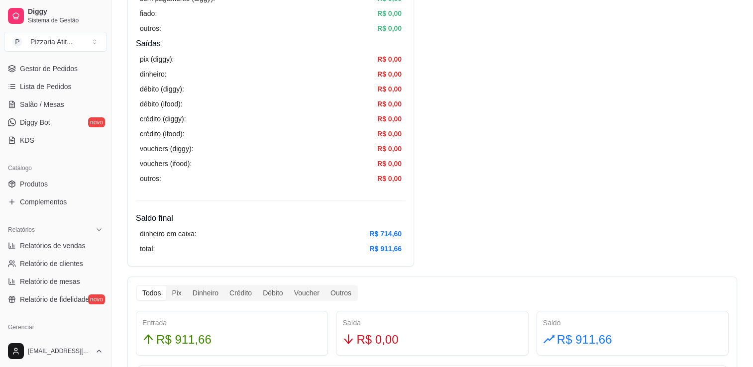
scroll to position [98, 0]
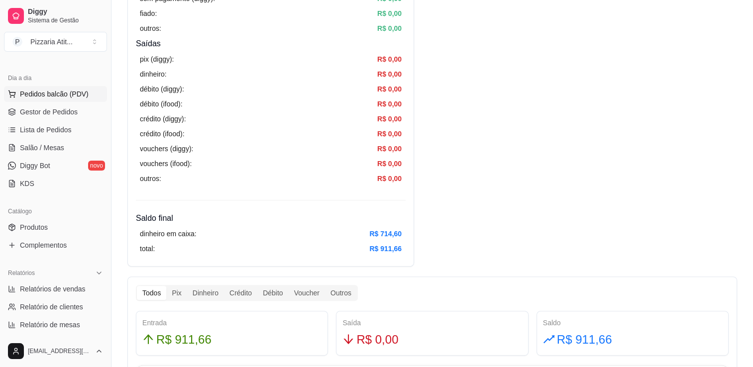
click at [57, 95] on span "Pedidos balcão (PDV)" at bounding box center [54, 94] width 69 height 10
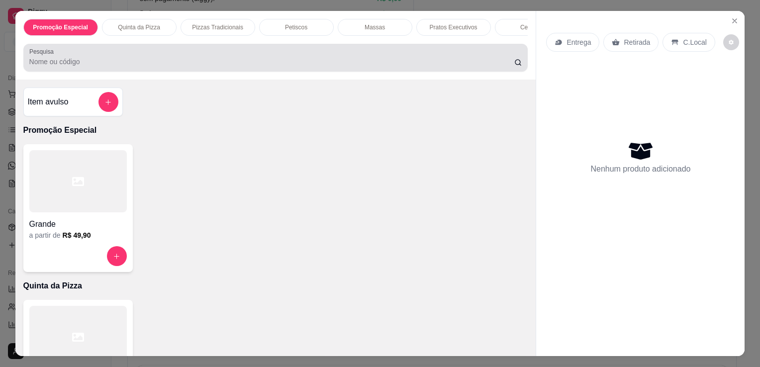
click at [341, 58] on div at bounding box center [275, 58] width 493 height 20
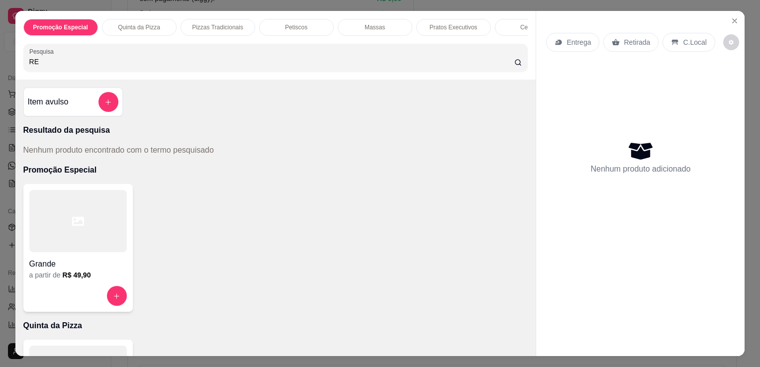
type input "R"
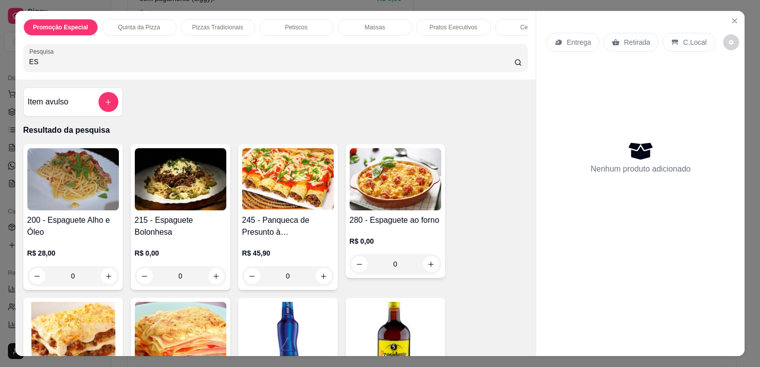
type input "ES"
click at [200, 205] on img at bounding box center [181, 179] width 92 height 62
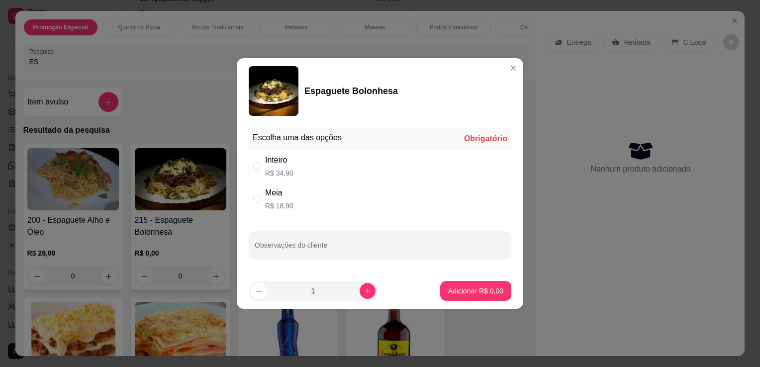
click at [296, 167] on div "Inteiro R$ 34,90" at bounding box center [380, 166] width 263 height 33
radio input "true"
click at [466, 299] on button "Adicionar R$ 34,90" at bounding box center [473, 291] width 73 height 19
type input "1"
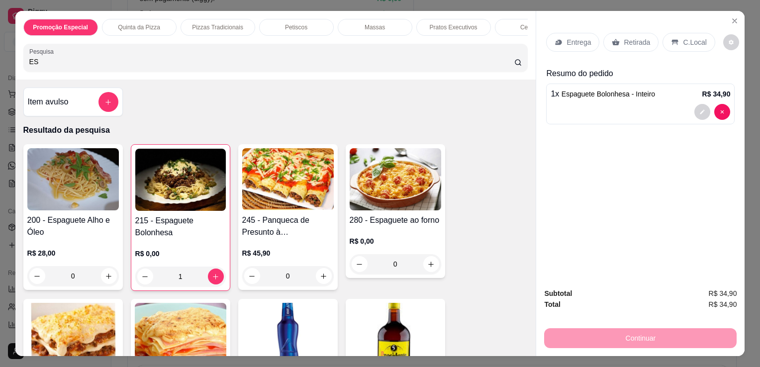
click at [624, 38] on p "Retirada" at bounding box center [637, 42] width 26 height 10
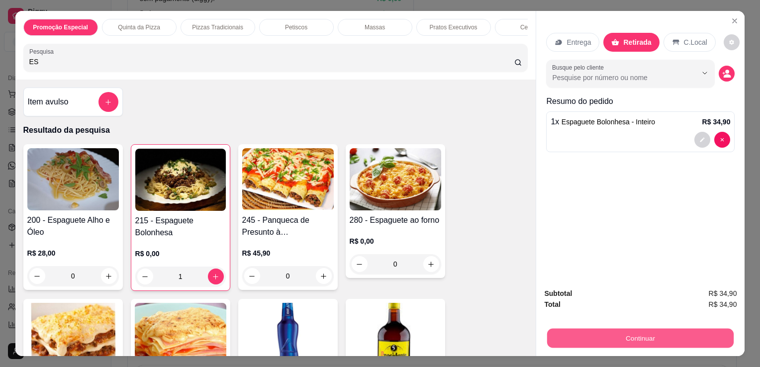
click at [641, 341] on button "Continuar" at bounding box center [640, 337] width 187 height 19
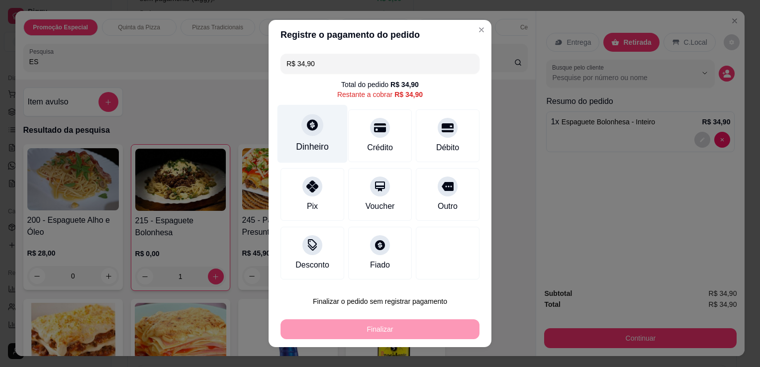
click at [306, 138] on div "Dinheiro" at bounding box center [313, 134] width 70 height 58
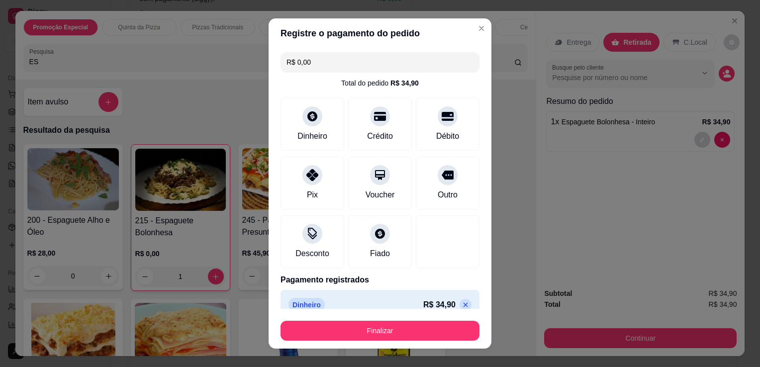
type input "R$ 0,00"
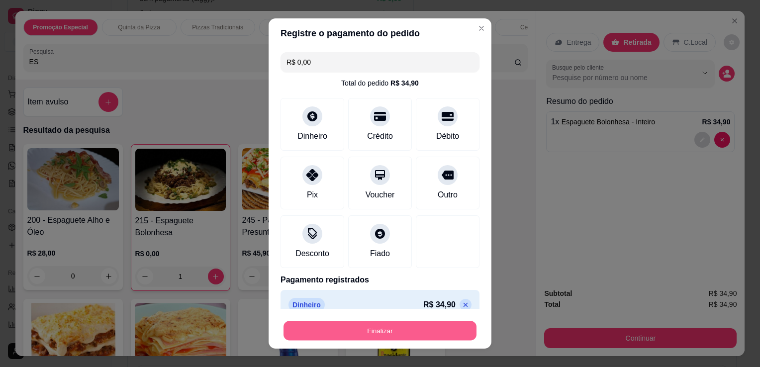
click at [429, 326] on button "Finalizar" at bounding box center [380, 330] width 193 height 19
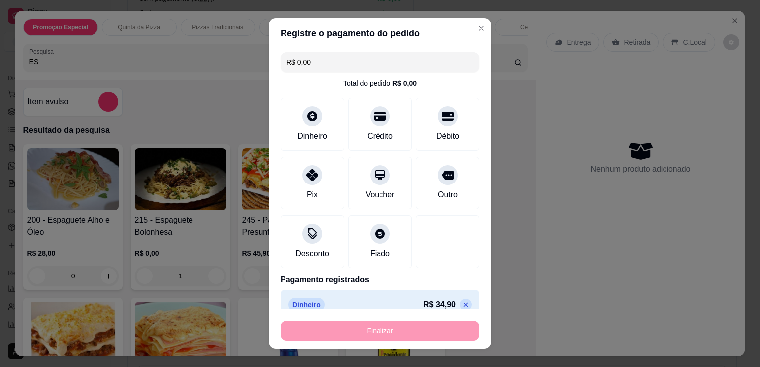
type input "0"
type input "-R$ 34,90"
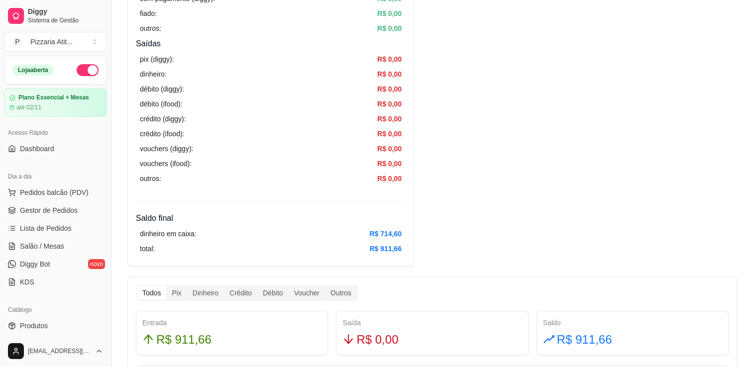
click at [86, 73] on button "button" at bounding box center [88, 70] width 22 height 12
click at [43, 249] on span "Salão / Mesas" at bounding box center [42, 246] width 44 height 10
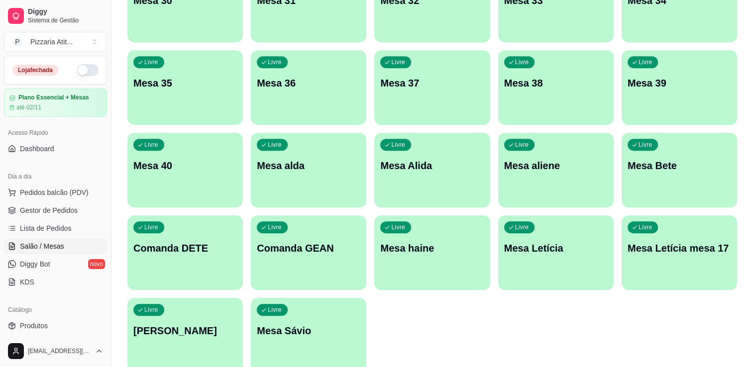
scroll to position [650, 0]
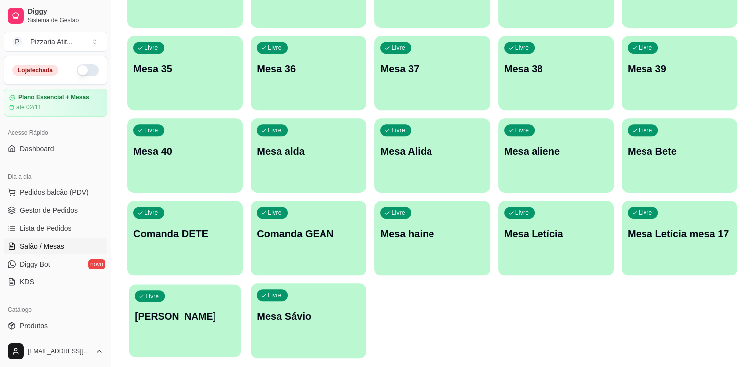
click at [219, 315] on p "[PERSON_NAME]" at bounding box center [185, 316] width 100 height 13
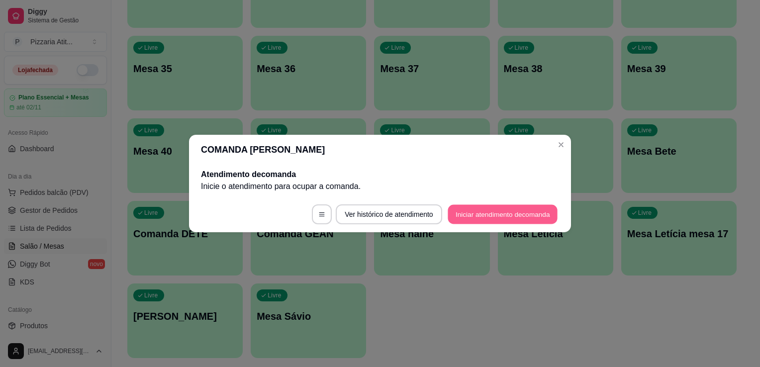
click at [499, 220] on button "Iniciar atendimento de comanda" at bounding box center [503, 214] width 110 height 19
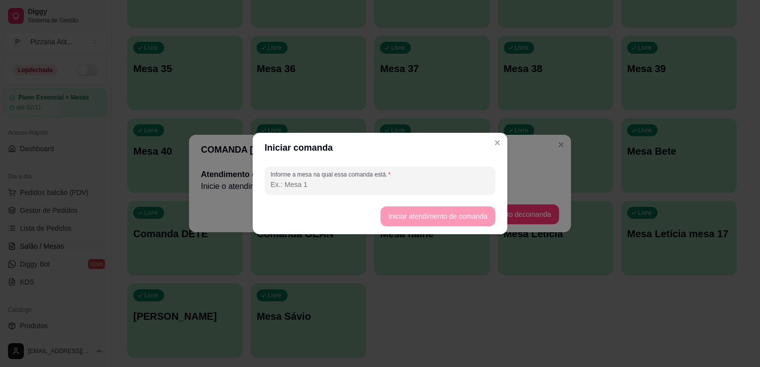
click at [382, 180] on input "Informe a mesa na qual essa comanda está." at bounding box center [380, 185] width 219 height 10
type input "00"
click at [390, 213] on button "Iniciar atendimento de comanda" at bounding box center [437, 216] width 111 height 19
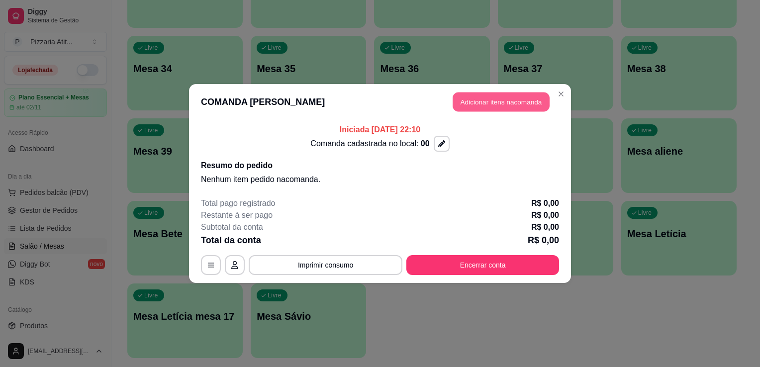
click at [495, 99] on button "Adicionar itens na comanda" at bounding box center [501, 102] width 97 height 19
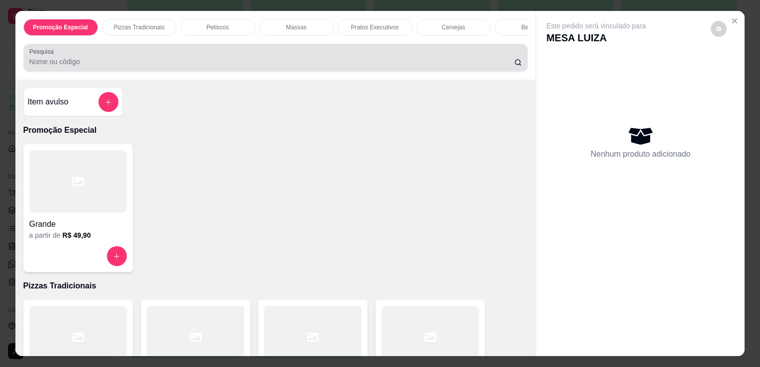
click at [336, 68] on div at bounding box center [275, 58] width 493 height 20
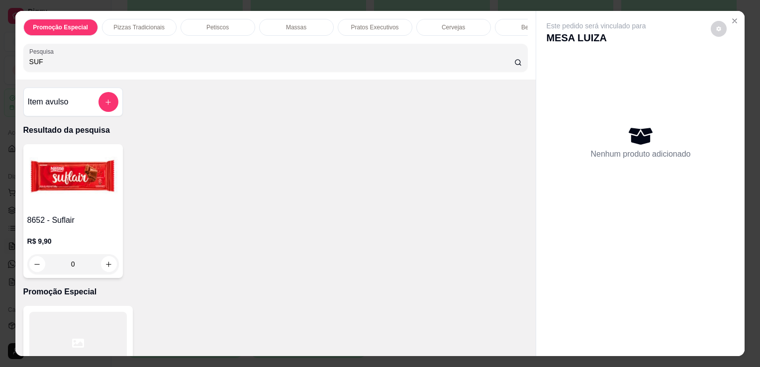
type input "SUF"
click at [105, 180] on img at bounding box center [73, 179] width 92 height 62
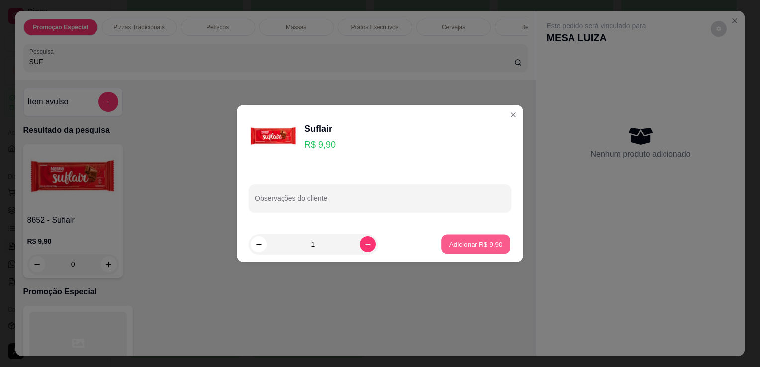
click at [471, 245] on p "Adicionar R$ 9,90" at bounding box center [476, 243] width 54 height 9
type input "1"
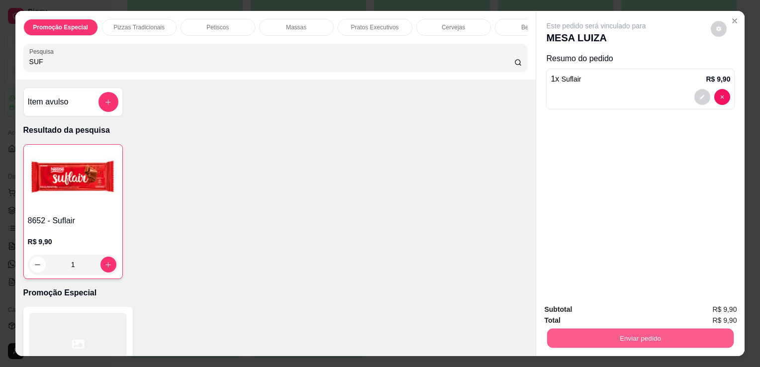
click at [623, 333] on button "Enviar pedido" at bounding box center [640, 337] width 187 height 19
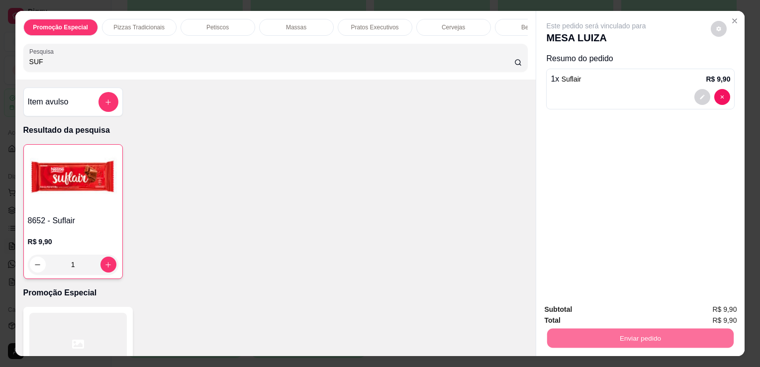
click at [702, 311] on button "Enviar pedido" at bounding box center [710, 310] width 55 height 18
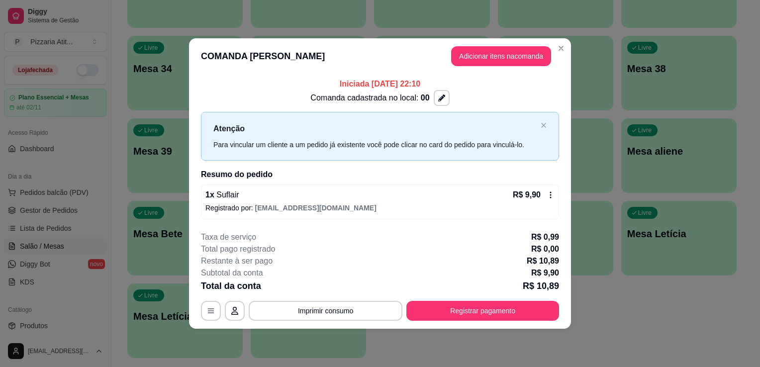
click at [555, 42] on header "COMANDA [PERSON_NAME] Adicionar itens na comanda" at bounding box center [380, 56] width 382 height 36
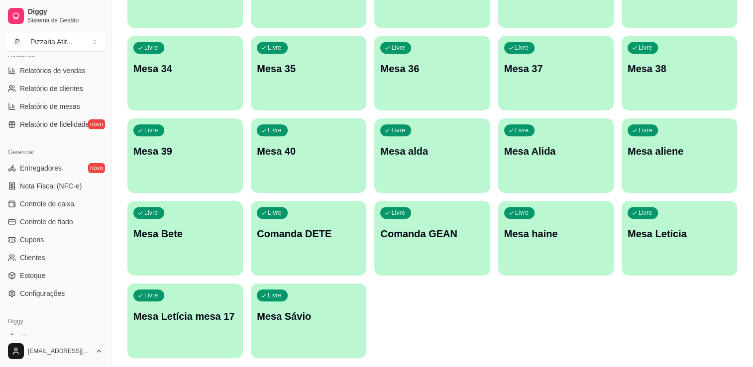
scroll to position [324, 0]
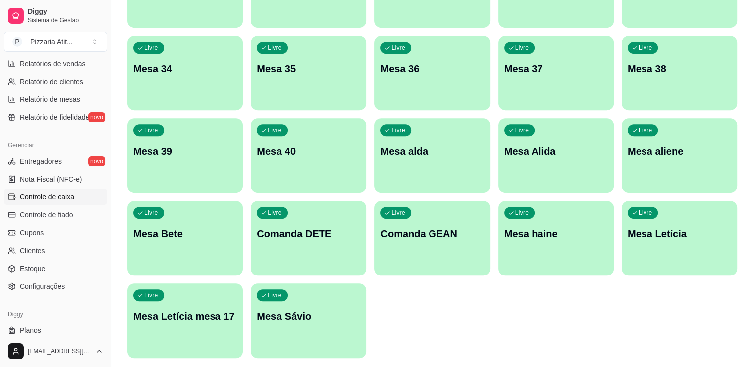
click at [72, 190] on link "Controle de caixa" at bounding box center [55, 197] width 103 height 16
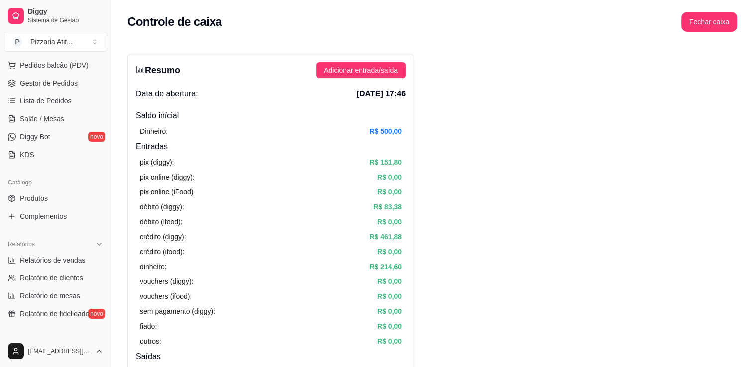
scroll to position [126, 0]
click at [44, 199] on span "Produtos" at bounding box center [34, 200] width 28 height 10
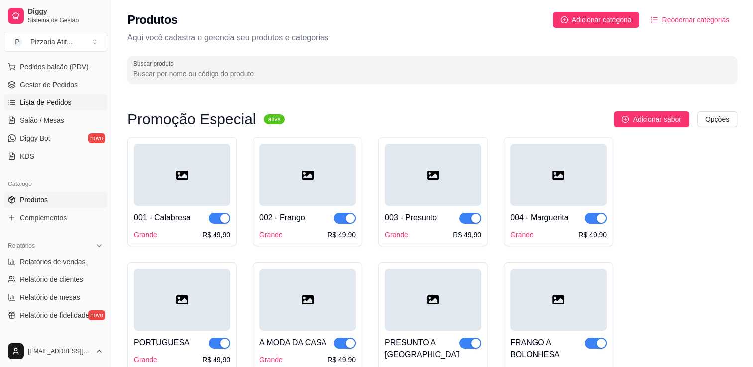
click at [52, 99] on span "Lista de Pedidos" at bounding box center [46, 102] width 52 height 10
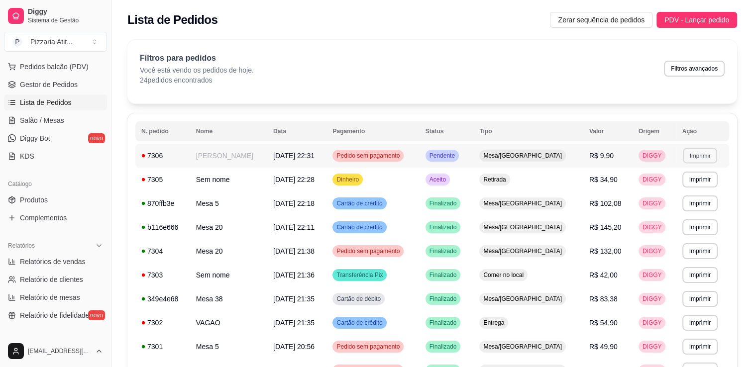
click at [685, 155] on button "Imprimir" at bounding box center [699, 155] width 34 height 15
click at [52, 88] on span "Gestor de Pedidos" at bounding box center [49, 85] width 58 height 10
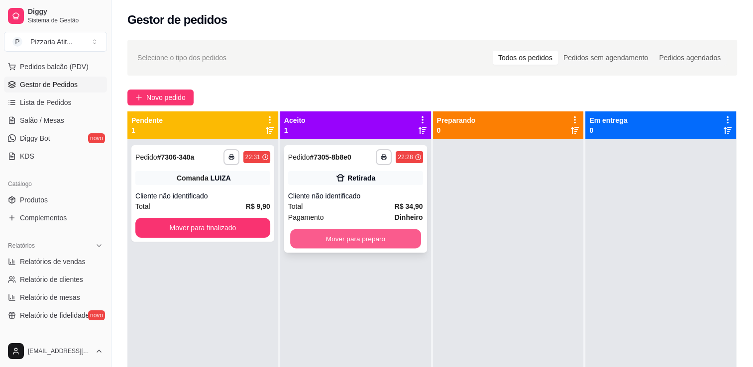
click at [363, 243] on button "Mover para preparo" at bounding box center [355, 238] width 131 height 19
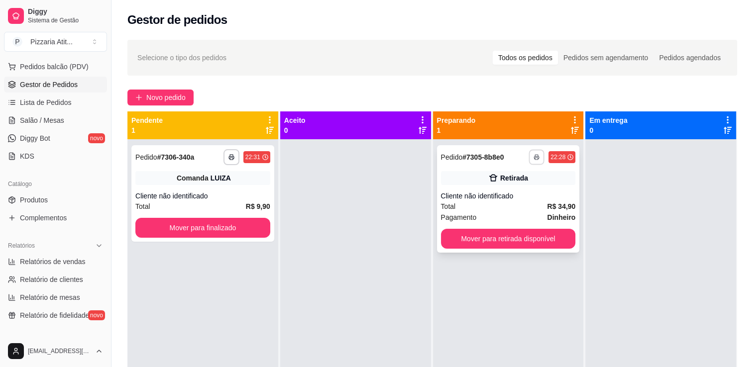
click at [536, 154] on button "button" at bounding box center [536, 156] width 15 height 15
click at [526, 194] on button "IMPRESSORA" at bounding box center [505, 191] width 70 height 15
click at [529, 242] on button "Mover para retirada disponível" at bounding box center [508, 238] width 131 height 19
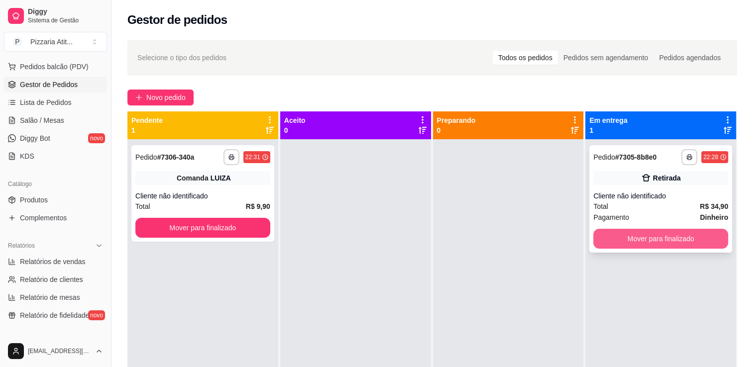
click at [659, 234] on button "Mover para finalizado" at bounding box center [660, 239] width 135 height 20
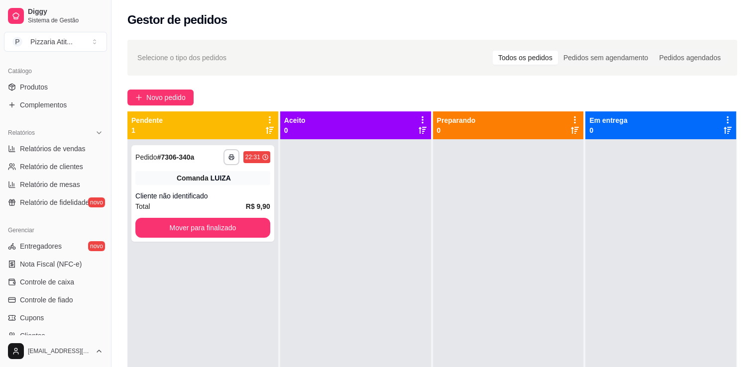
scroll to position [322, 0]
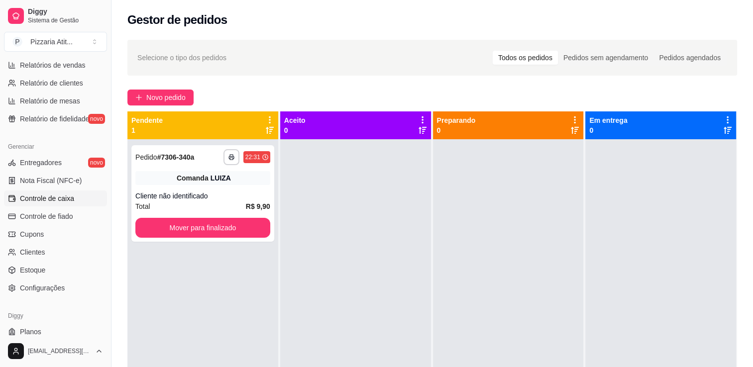
click at [82, 198] on link "Controle de caixa" at bounding box center [55, 199] width 103 height 16
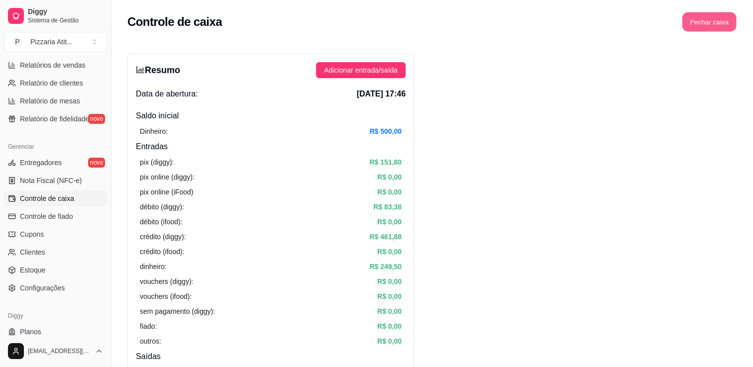
click at [706, 15] on button "Fechar caixa" at bounding box center [709, 21] width 54 height 19
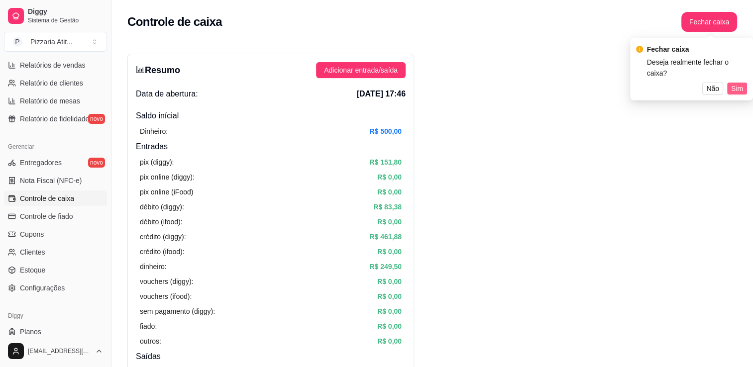
click at [736, 89] on span "Sim" at bounding box center [737, 88] width 12 height 11
